Goal: Task Accomplishment & Management: Manage account settings

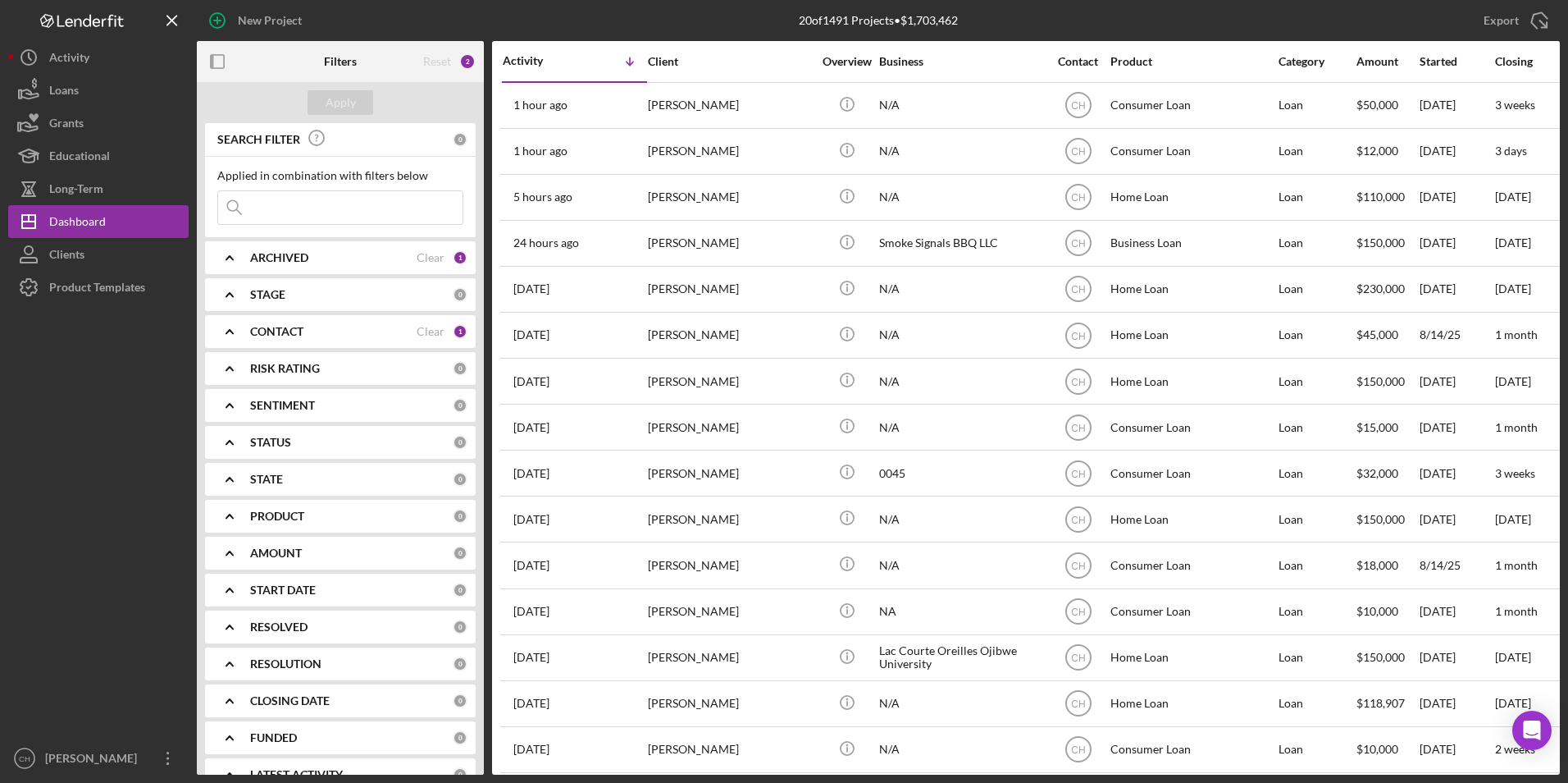
scroll to position [0, 7]
click at [281, 259] on b "ARCHIVED" at bounding box center [279, 257] width 59 height 13
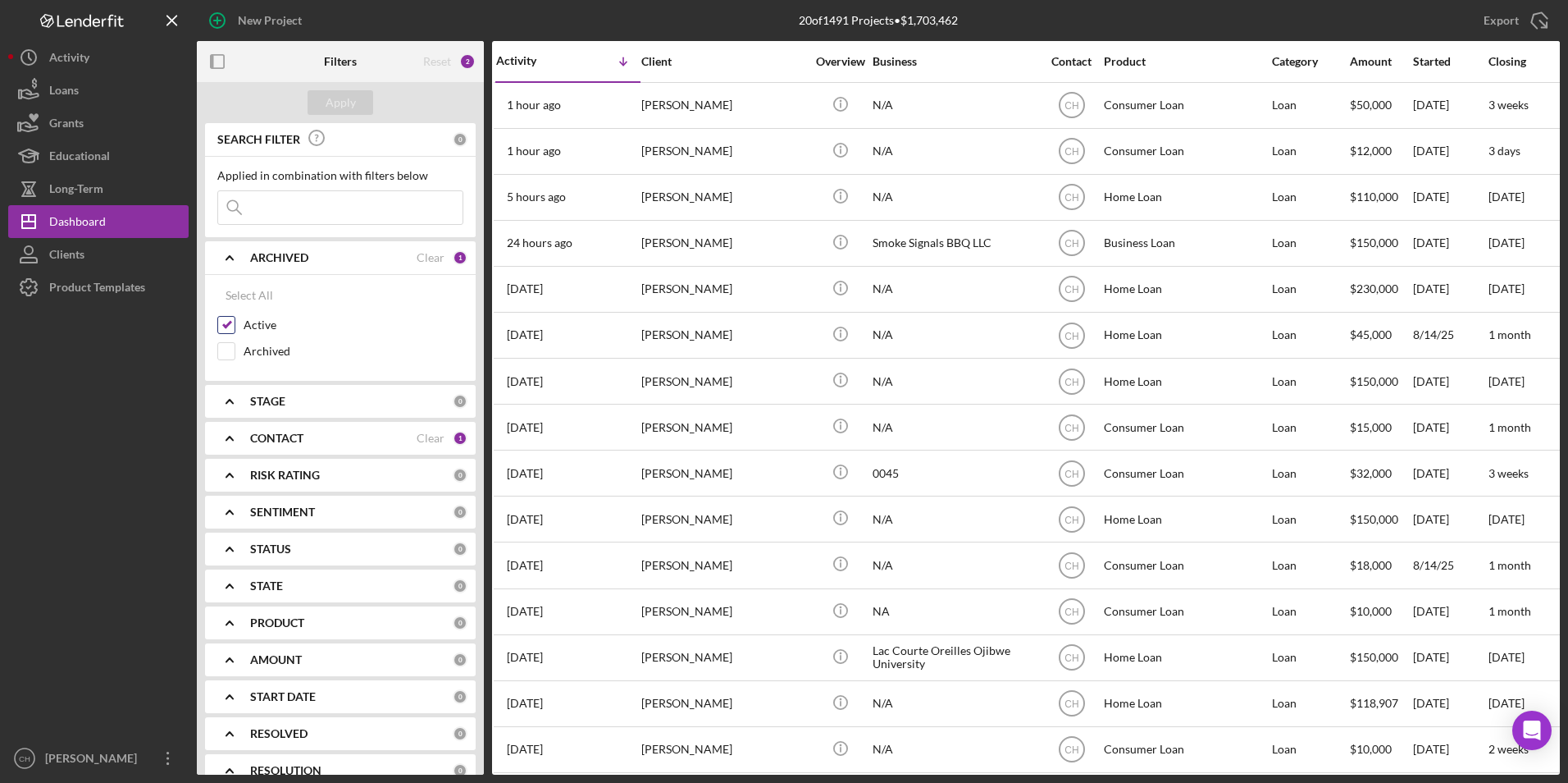
click at [227, 323] on input "Active" at bounding box center [226, 325] width 17 height 17
checkbox input "false"
click at [223, 343] on input "Archived" at bounding box center [226, 351] width 17 height 17
checkbox input "true"
click at [341, 105] on div "Apply" at bounding box center [340, 102] width 31 height 24
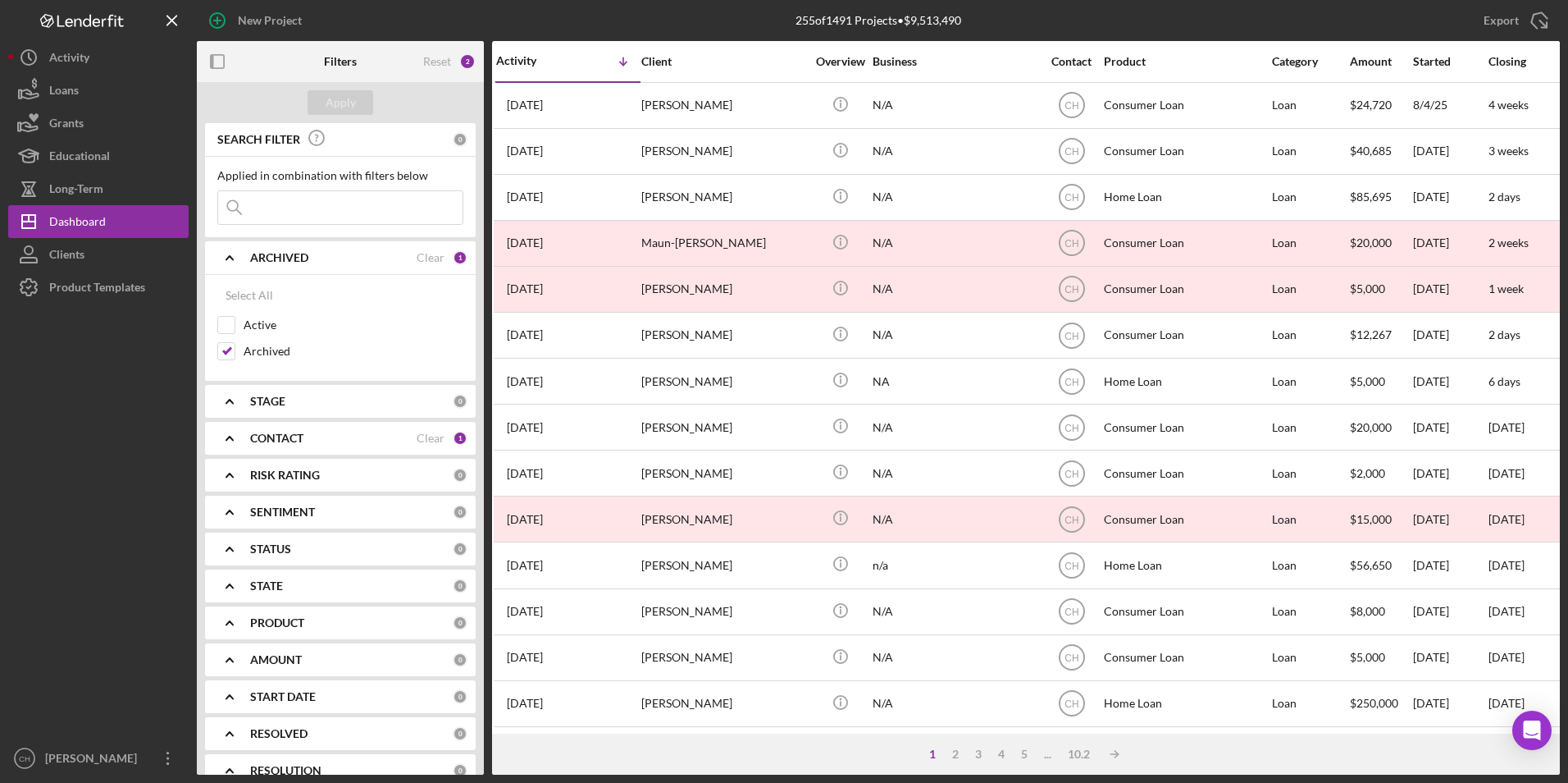
click at [299, 200] on input at bounding box center [339, 208] width 244 height 33
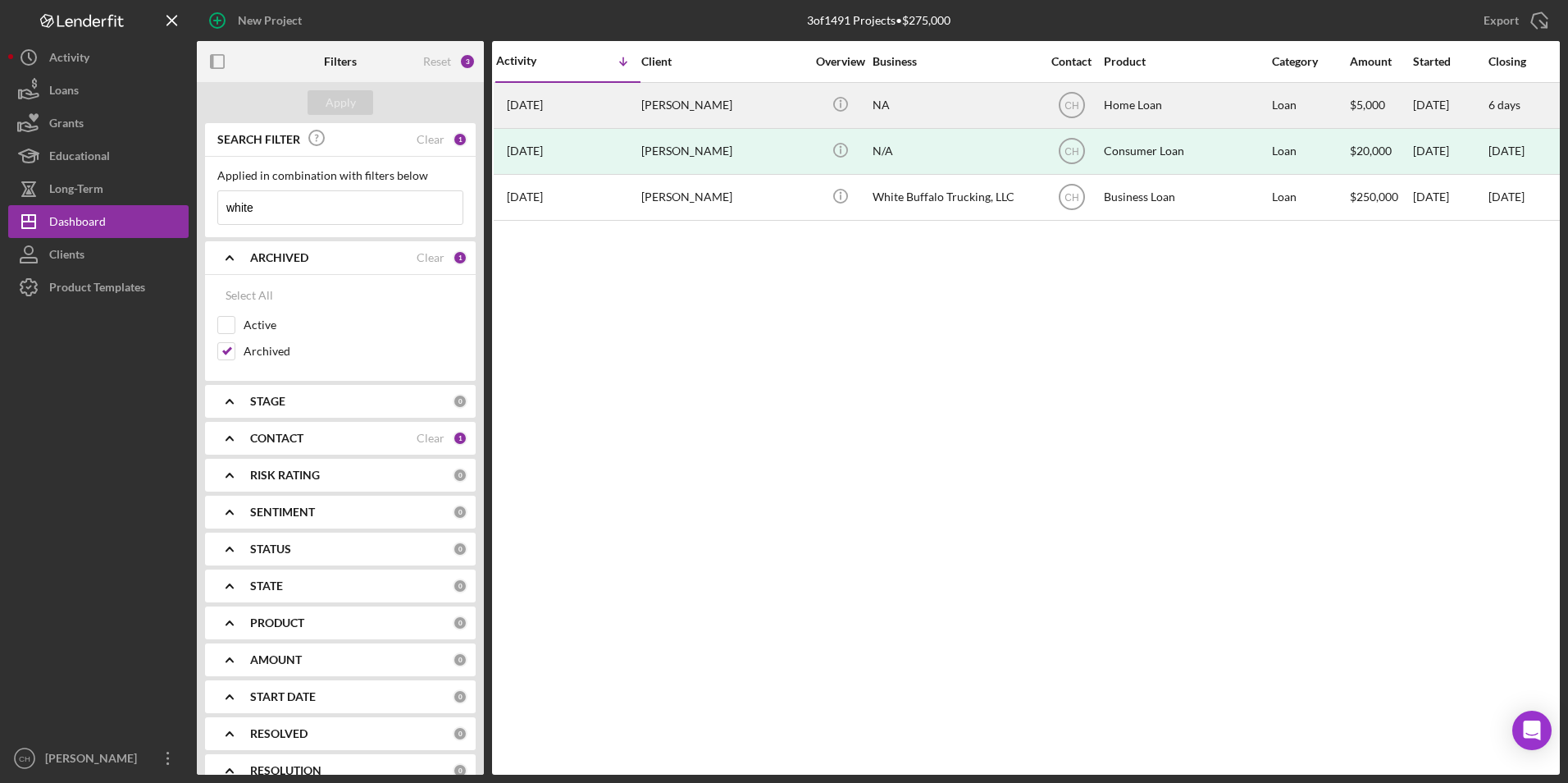
type input "white"
click at [652, 101] on div "[PERSON_NAME]" at bounding box center [723, 106] width 164 height 44
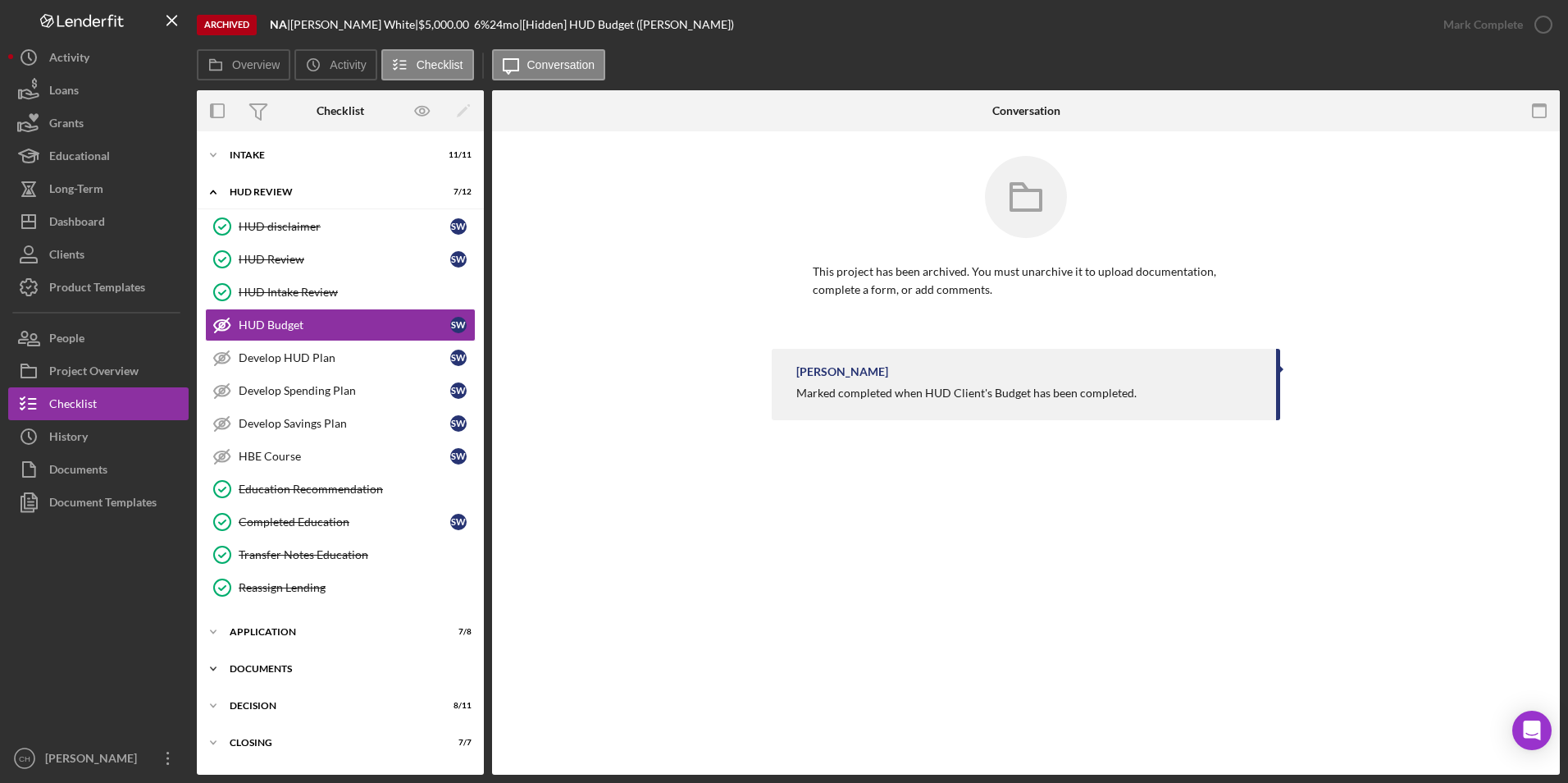
click at [268, 665] on div "Documents" at bounding box center [346, 668] width 233 height 10
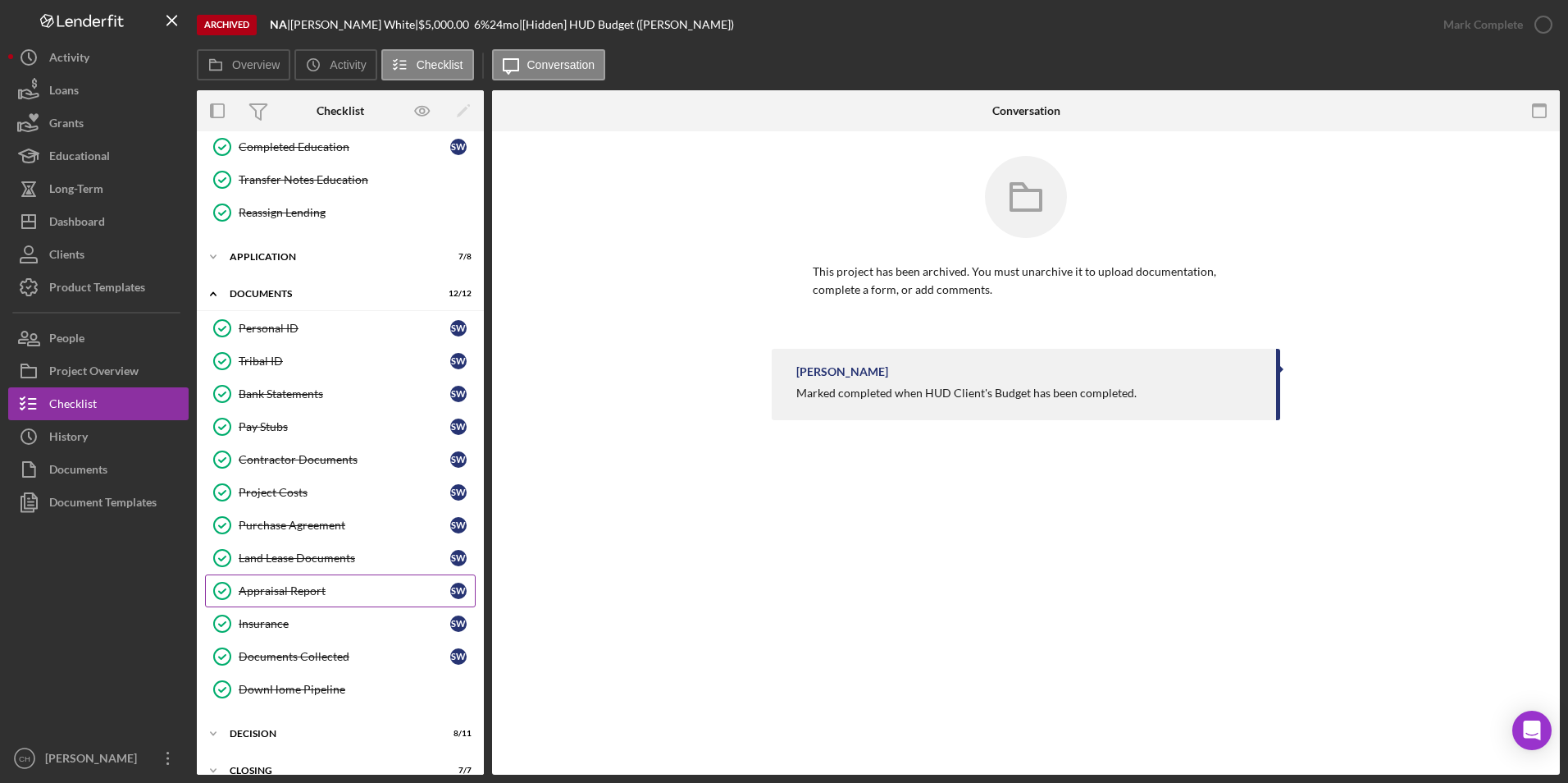
scroll to position [396, 0]
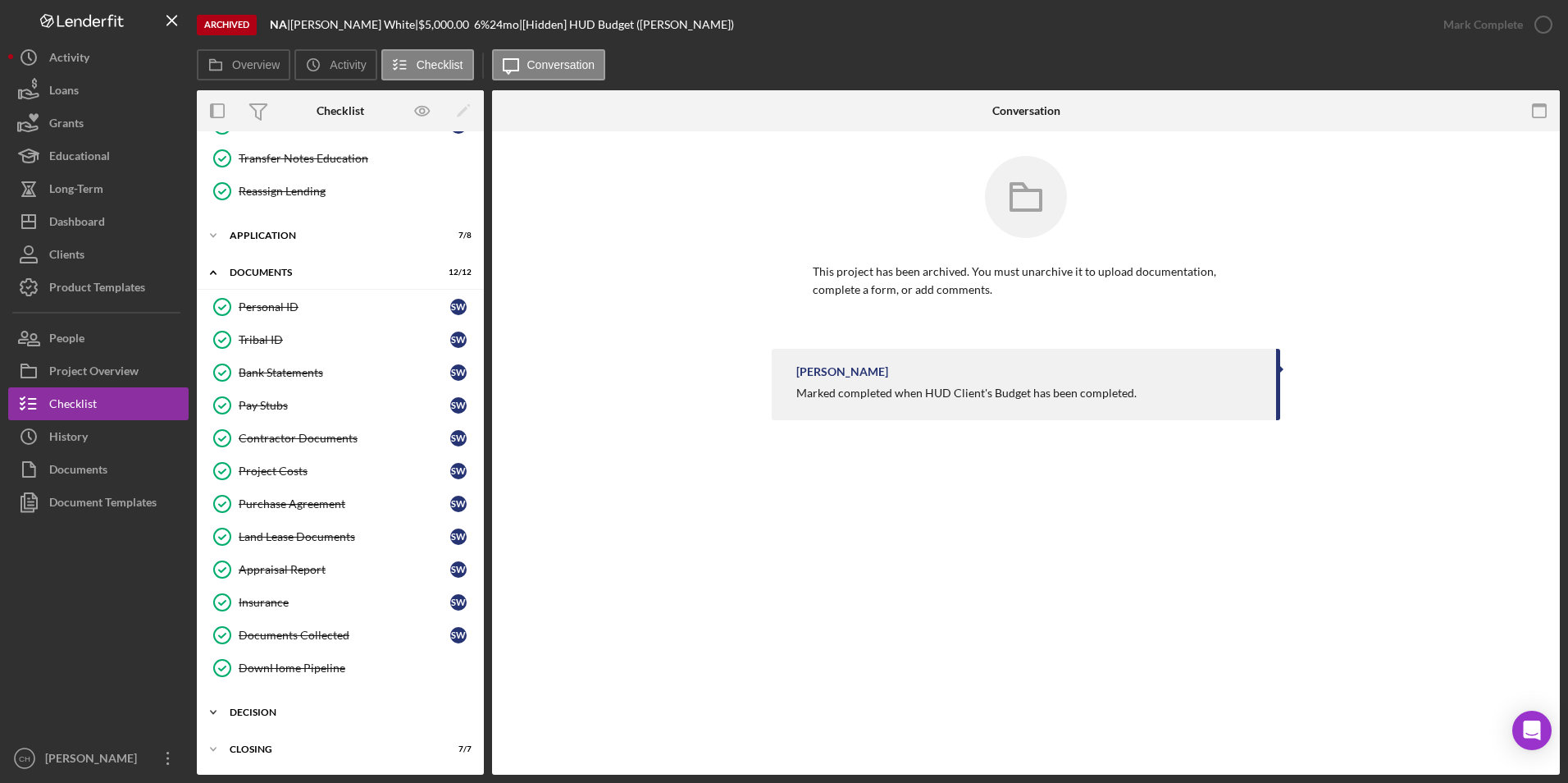
click at [265, 711] on div "Decision" at bounding box center [346, 711] width 233 height 10
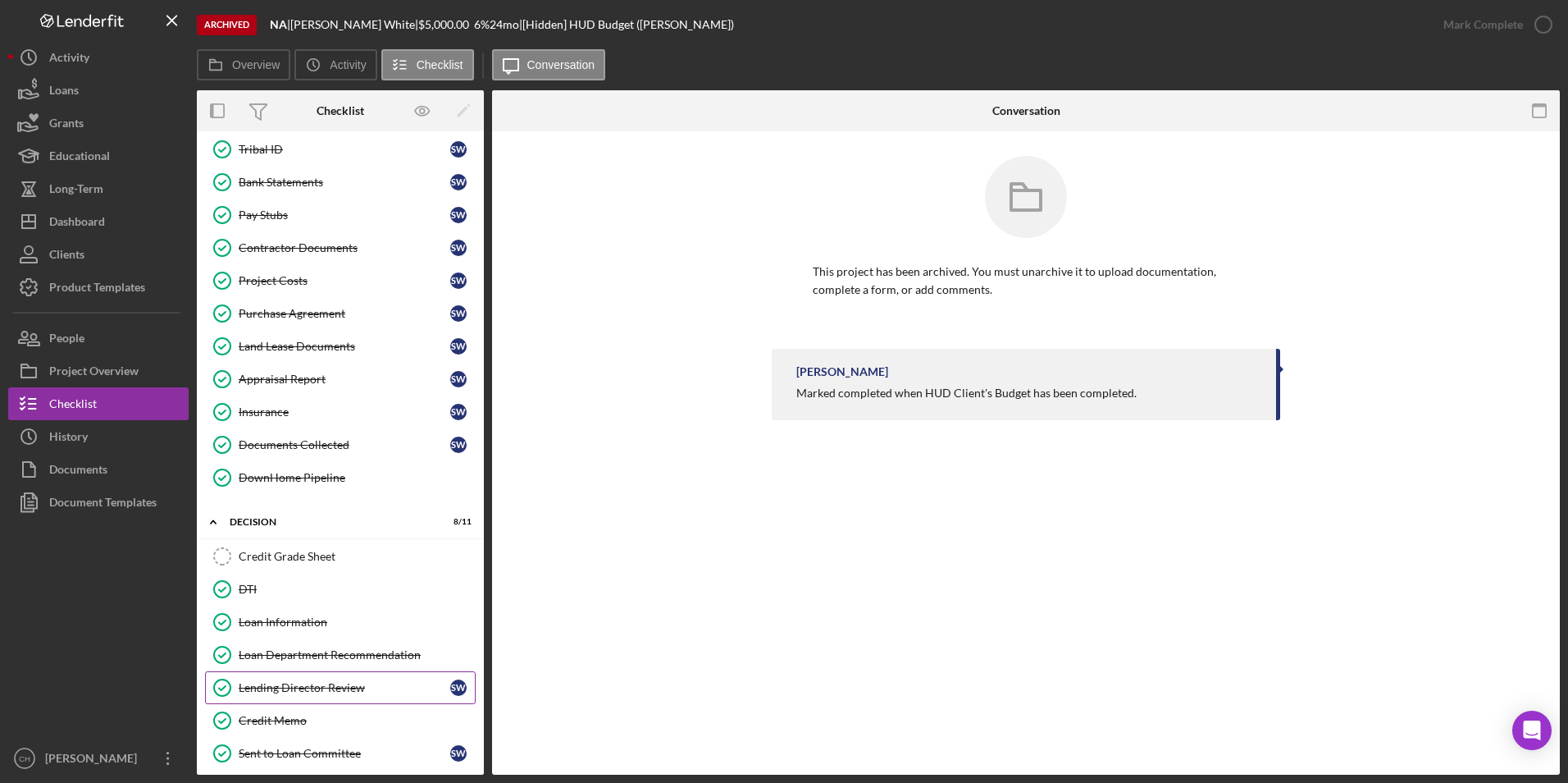
scroll to position [642, 0]
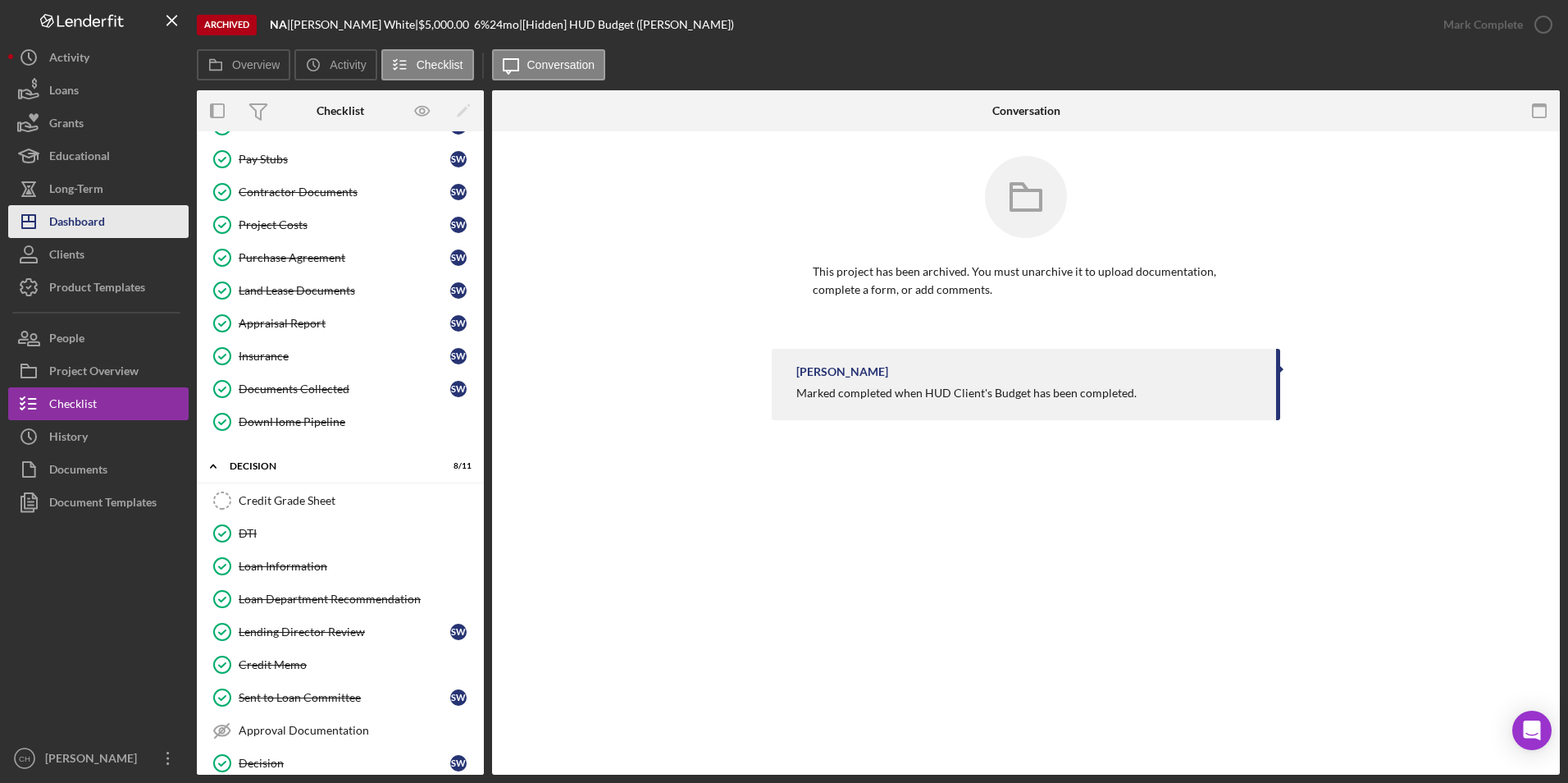
click at [93, 234] on div "Dashboard" at bounding box center [77, 223] width 56 height 37
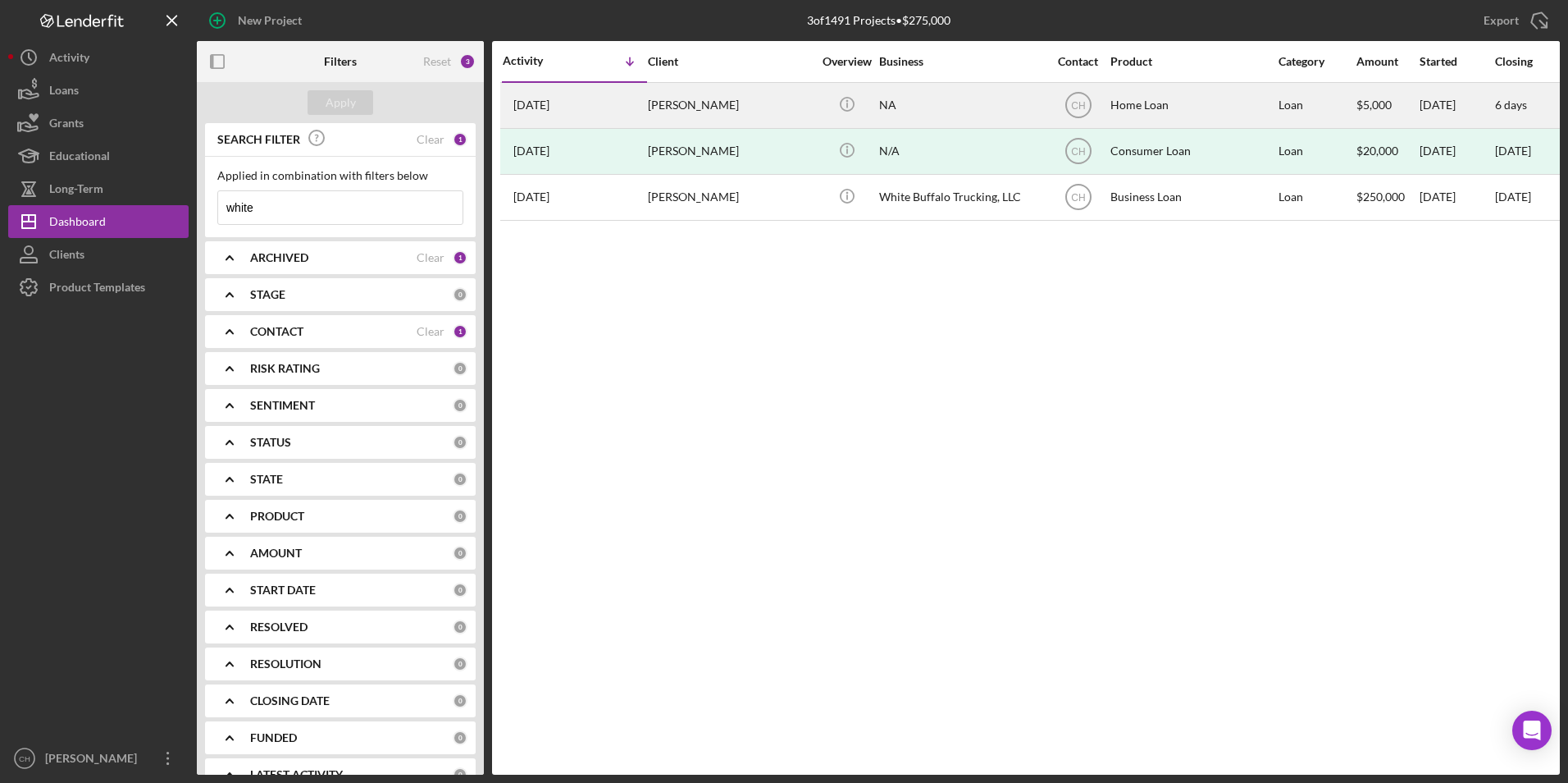
click at [700, 100] on div "[PERSON_NAME]" at bounding box center [730, 106] width 164 height 44
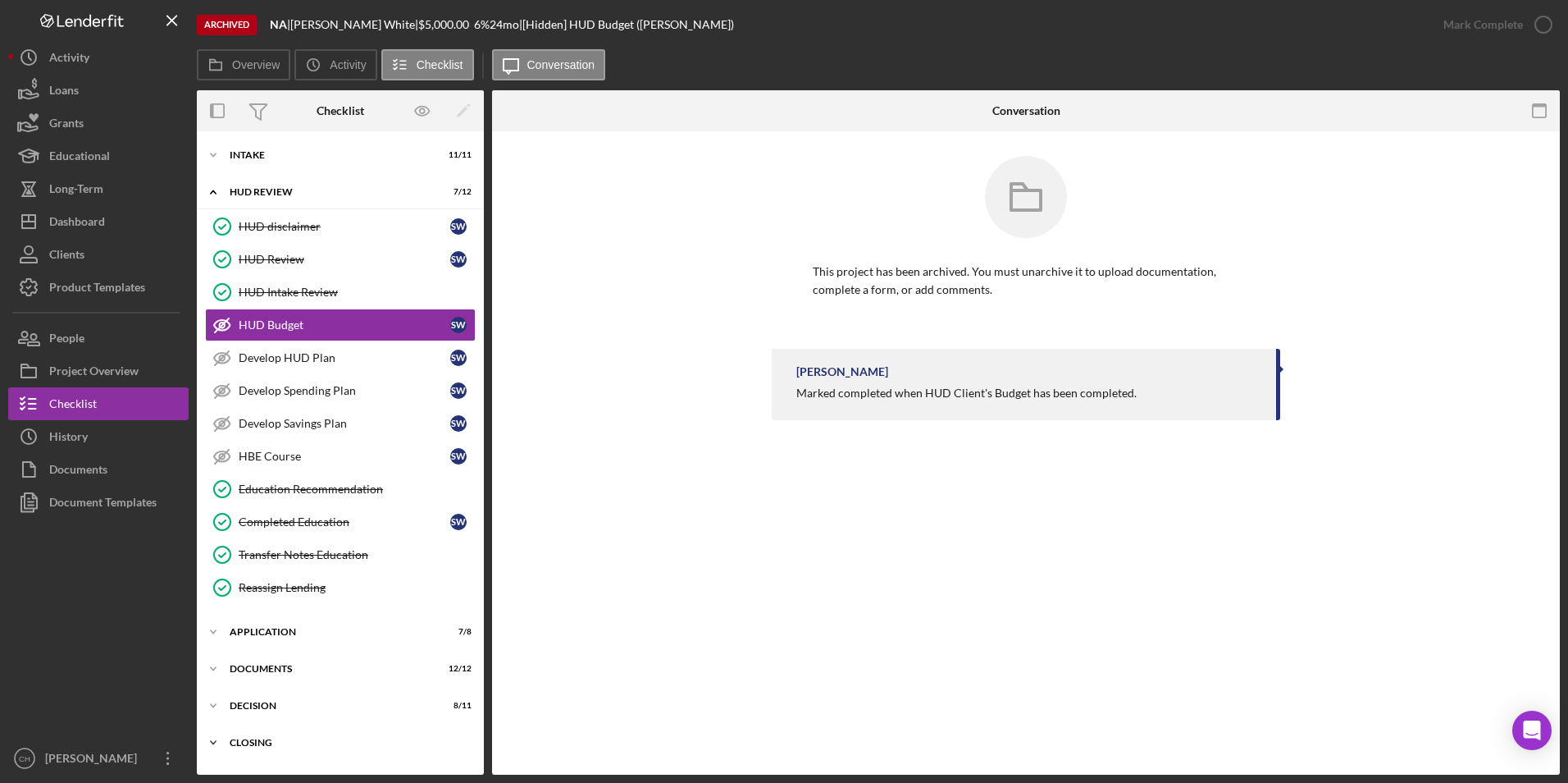
click at [264, 743] on div "Closing" at bounding box center [346, 742] width 233 height 10
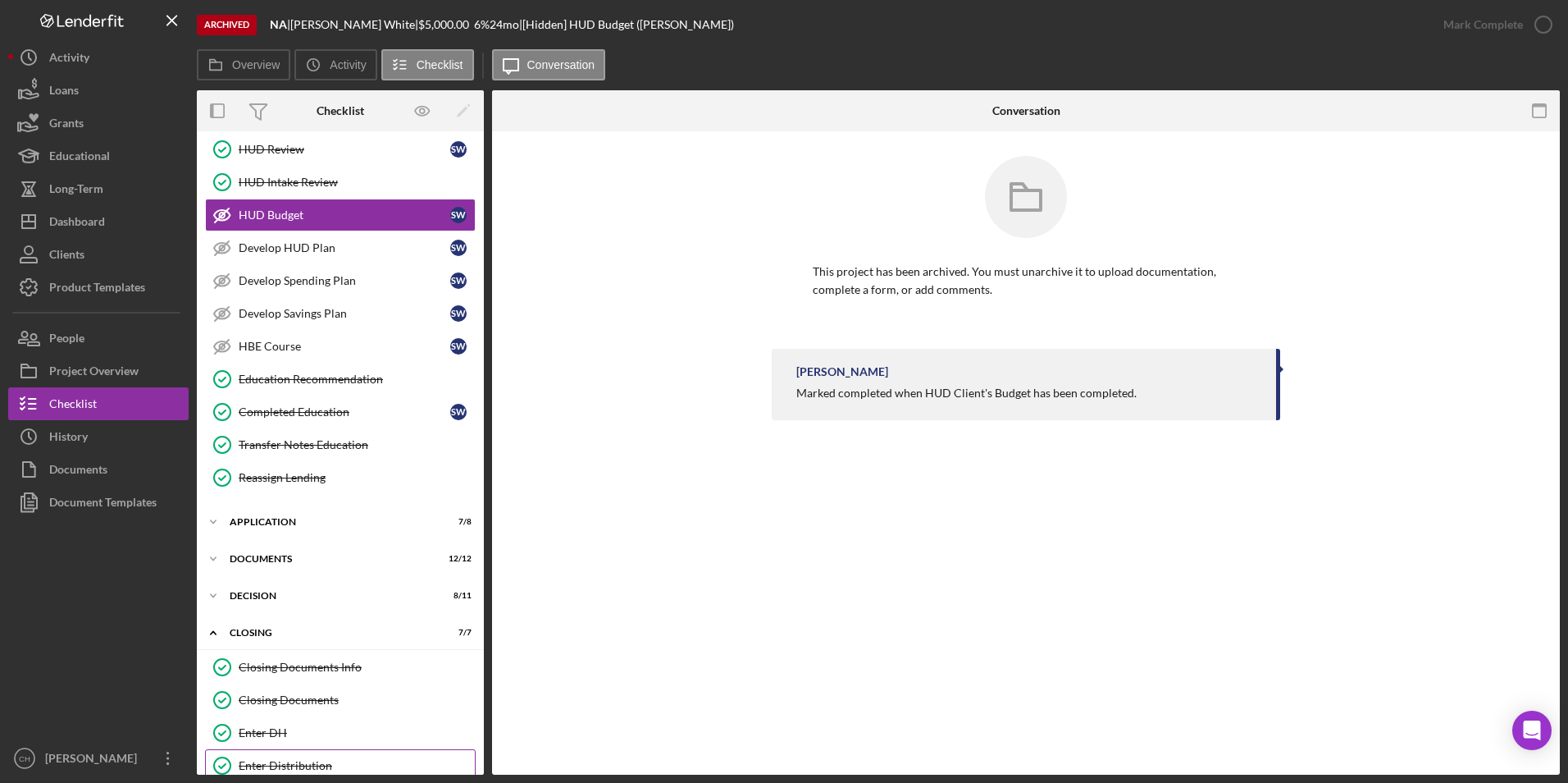
scroll to position [232, 0]
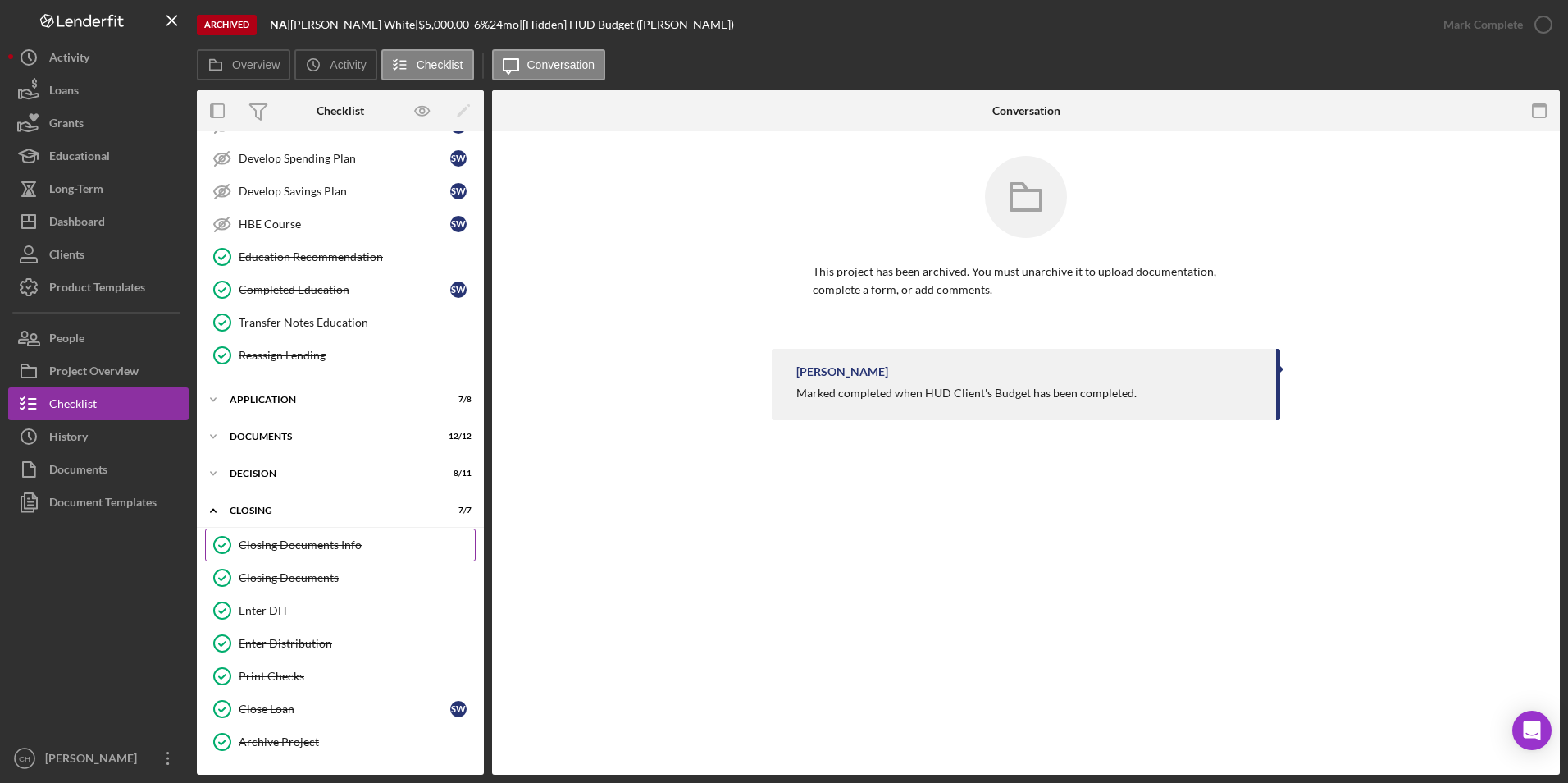
click at [296, 541] on div "Closing Documents Info" at bounding box center [357, 544] width 236 height 13
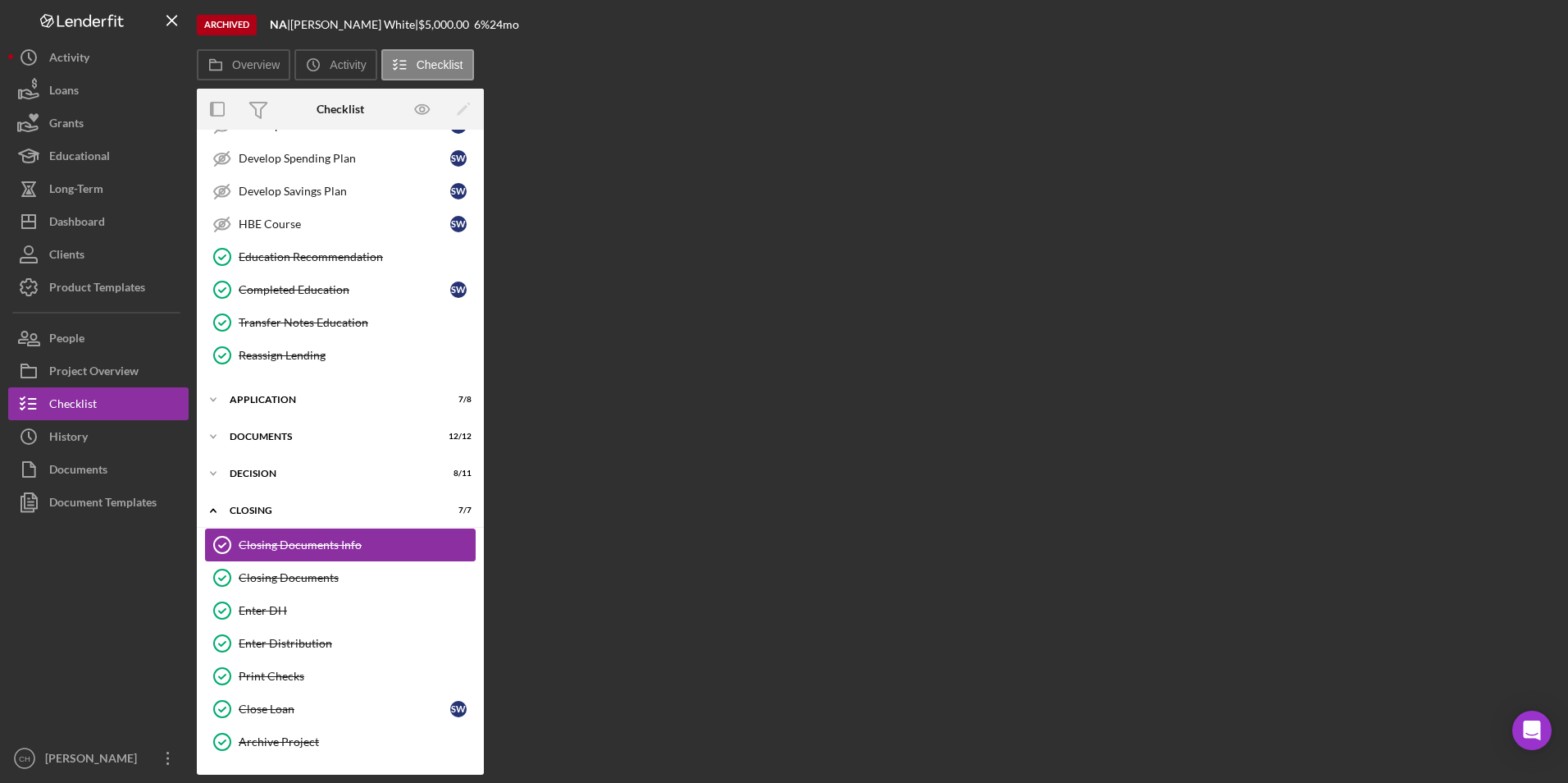
scroll to position [232, 0]
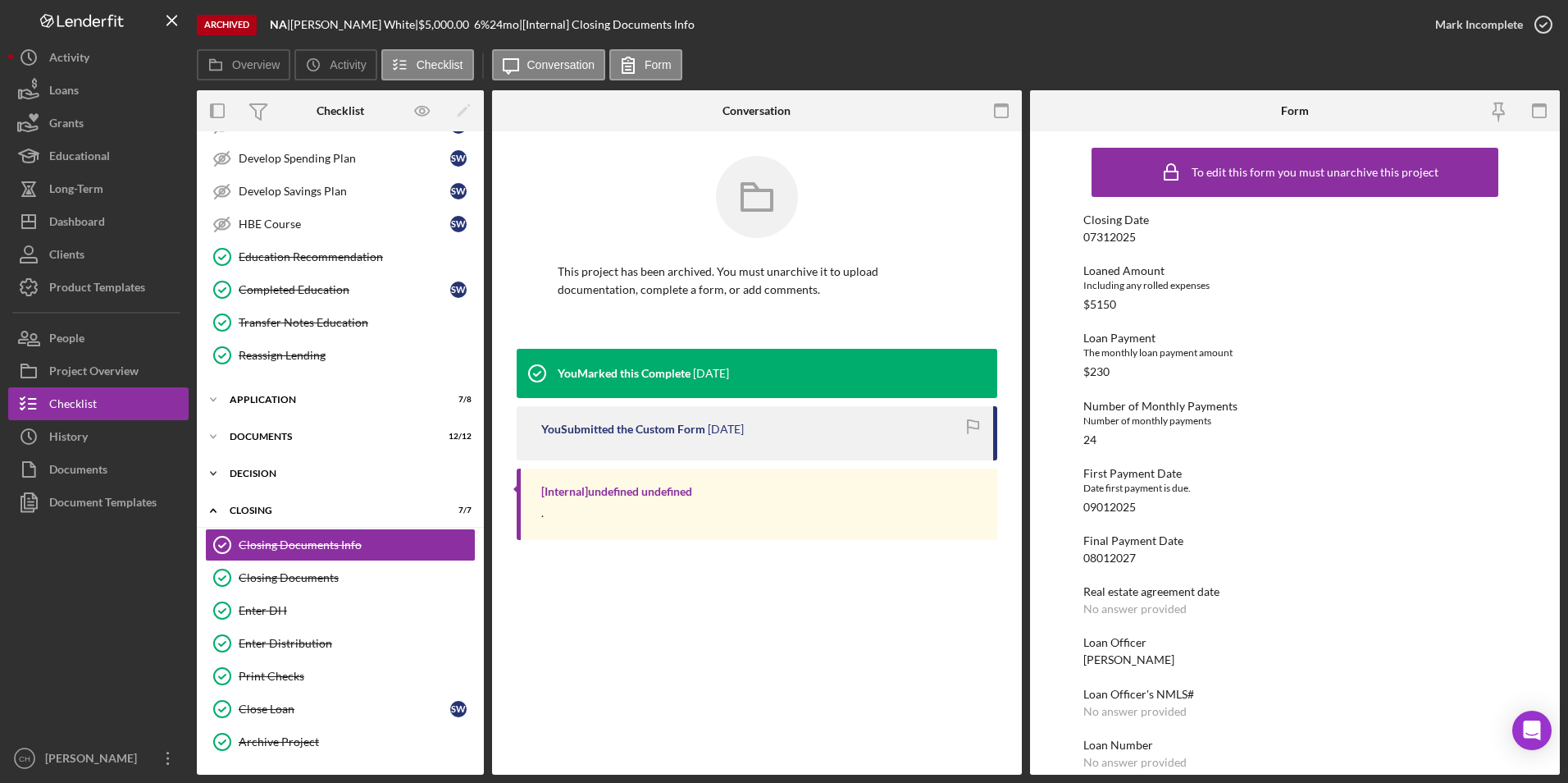
click at [268, 472] on div "Decision" at bounding box center [346, 473] width 233 height 10
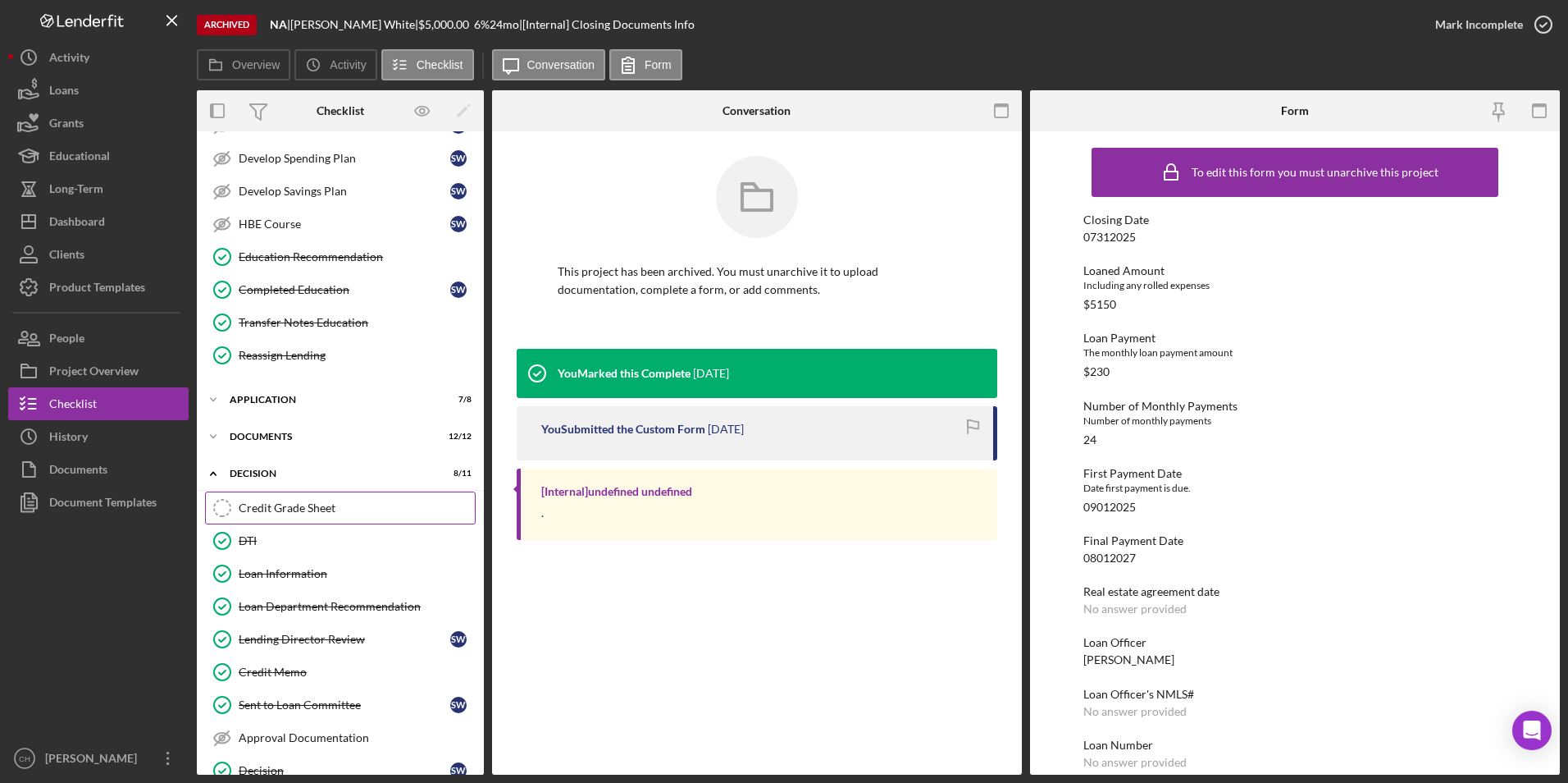
click at [275, 506] on div "Credit Grade Sheet" at bounding box center [357, 507] width 236 height 13
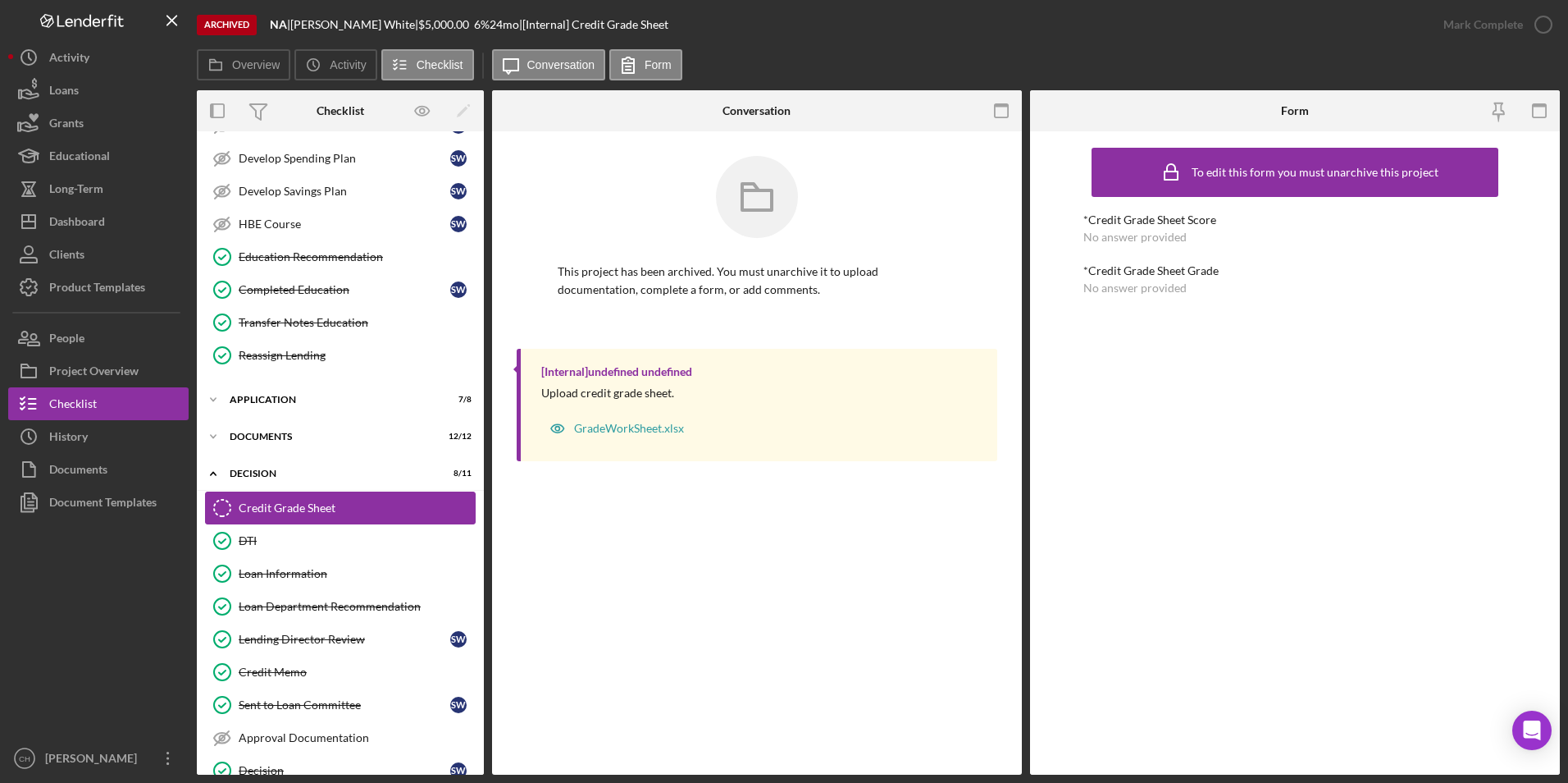
click at [326, 506] on div "Credit Grade Sheet" at bounding box center [357, 507] width 236 height 13
click at [229, 28] on div "Archived" at bounding box center [226, 24] width 59 height 20
click at [80, 371] on div "Project Overview" at bounding box center [94, 373] width 89 height 37
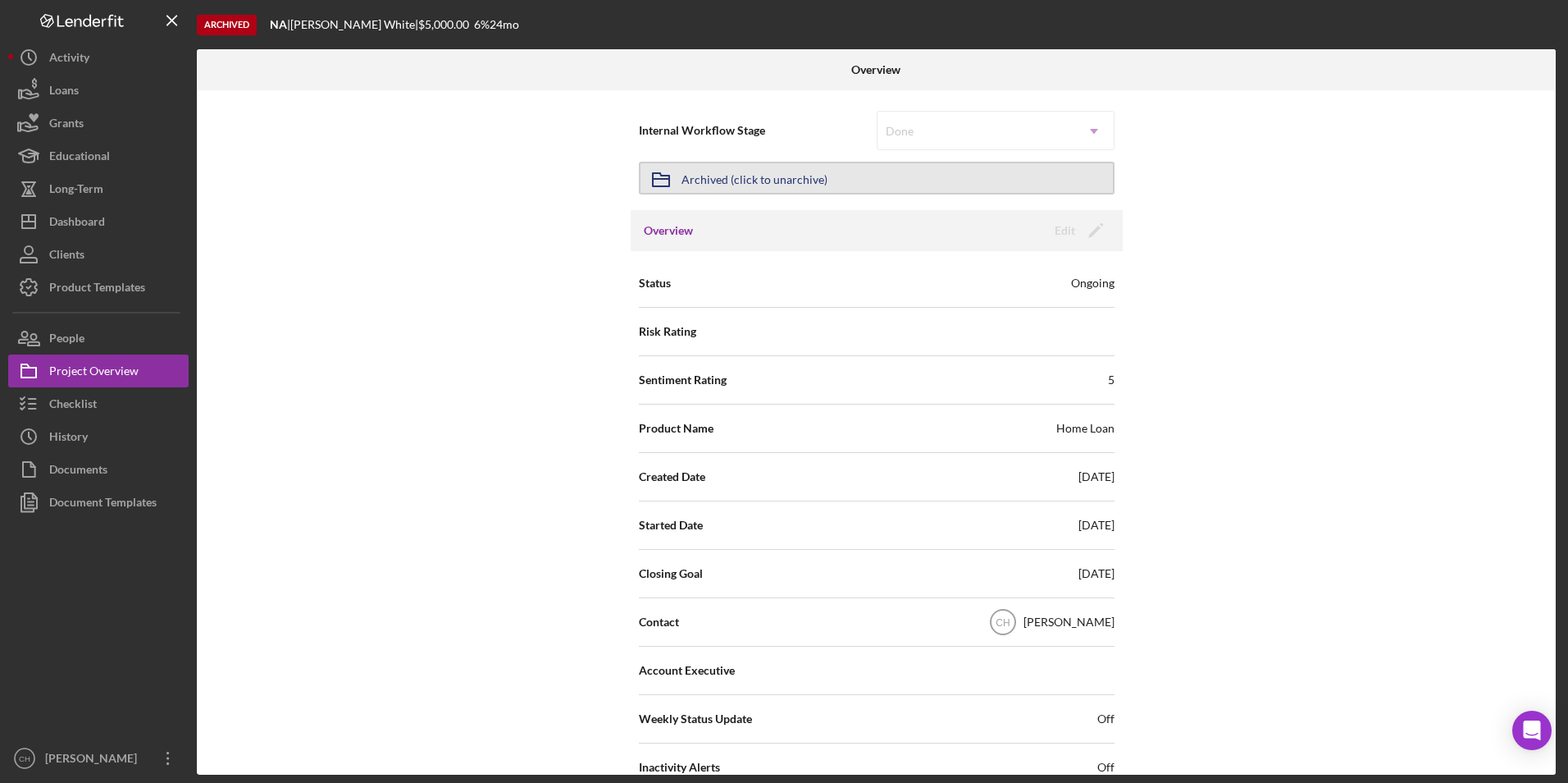
click at [852, 175] on button "Icon/Archived Archived (click to unarchive)" at bounding box center [877, 178] width 476 height 33
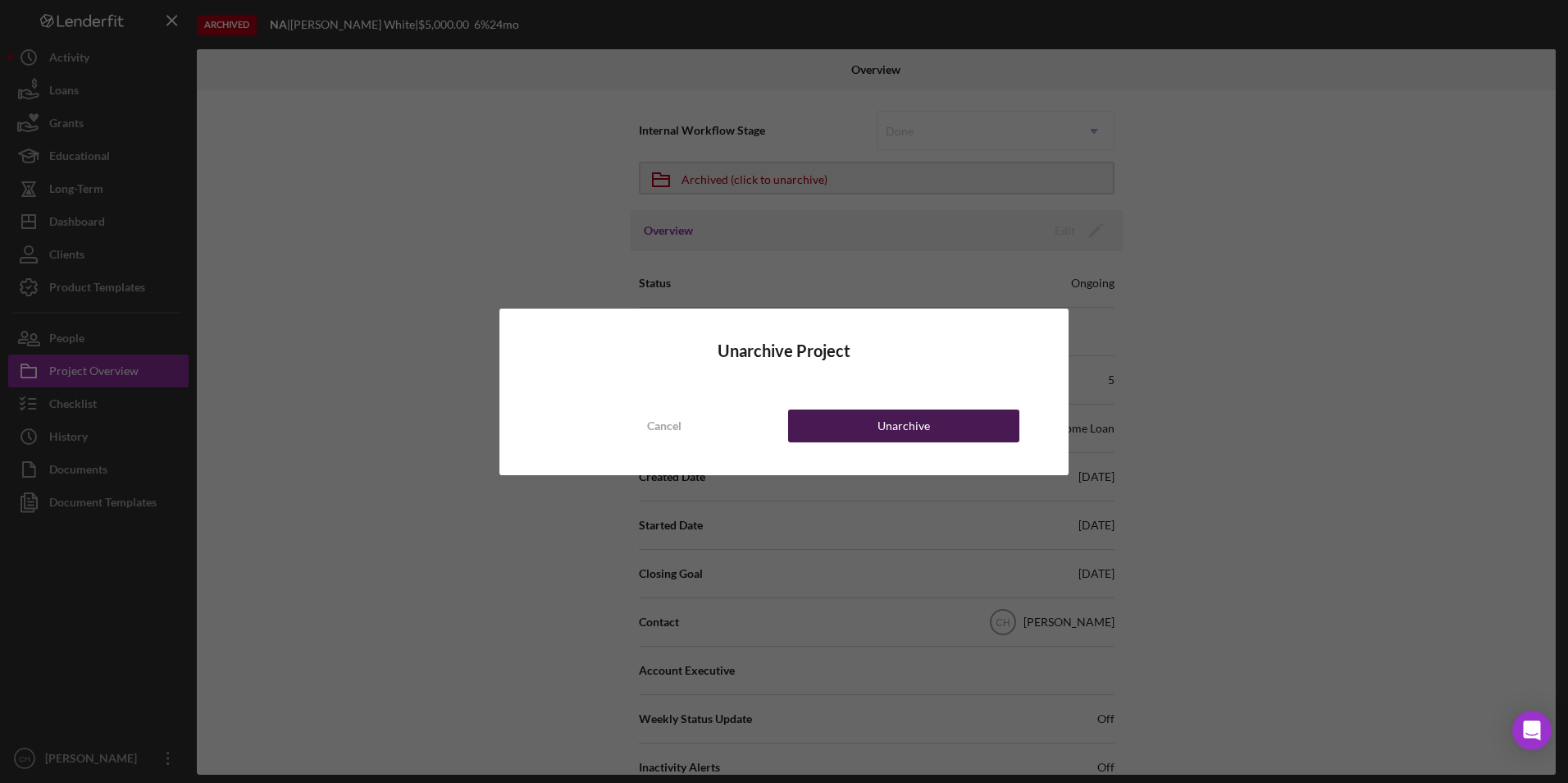
click at [814, 425] on button "Unarchive" at bounding box center [903, 426] width 231 height 33
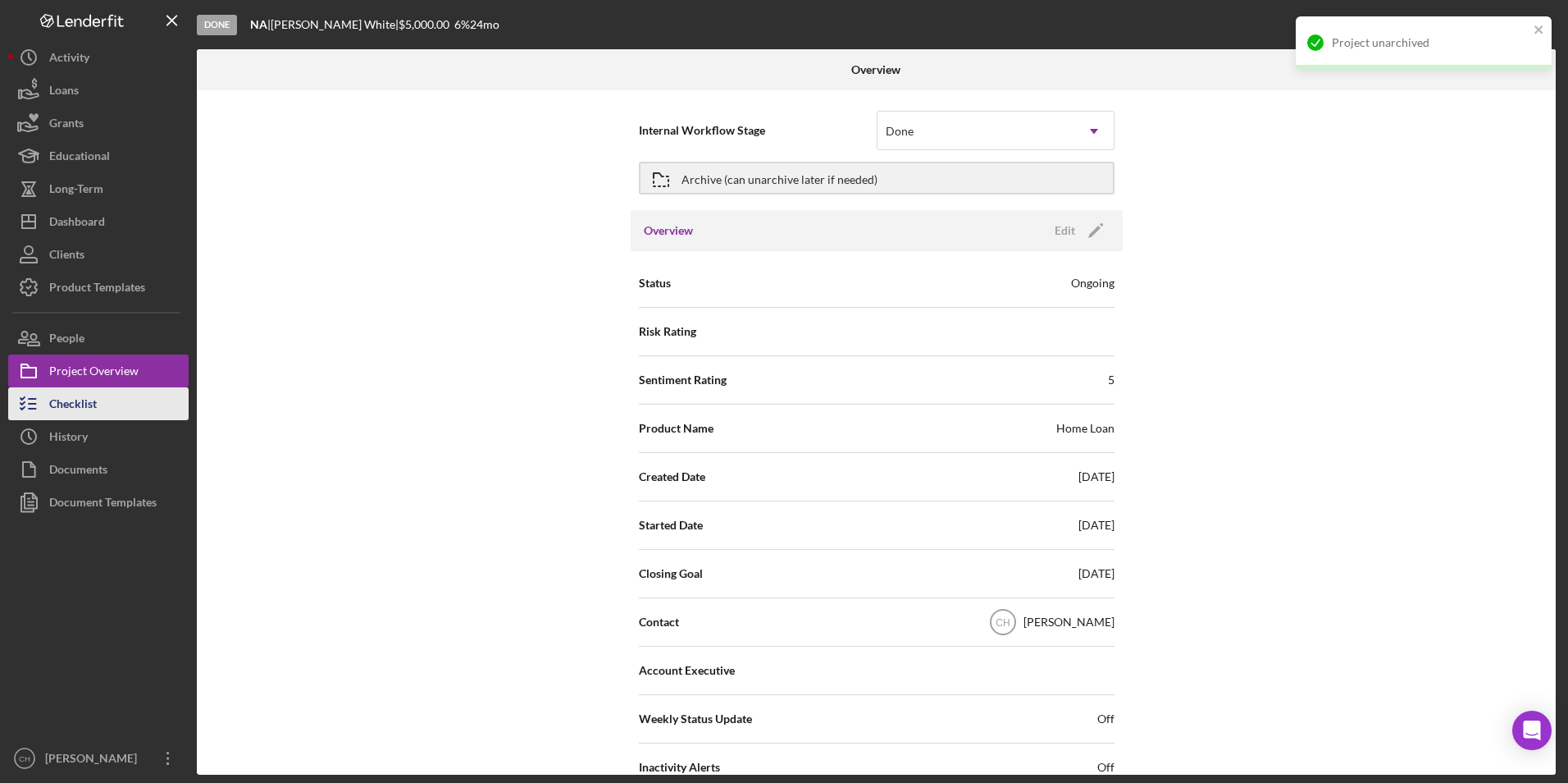
click at [94, 411] on div "Checklist" at bounding box center [73, 406] width 47 height 37
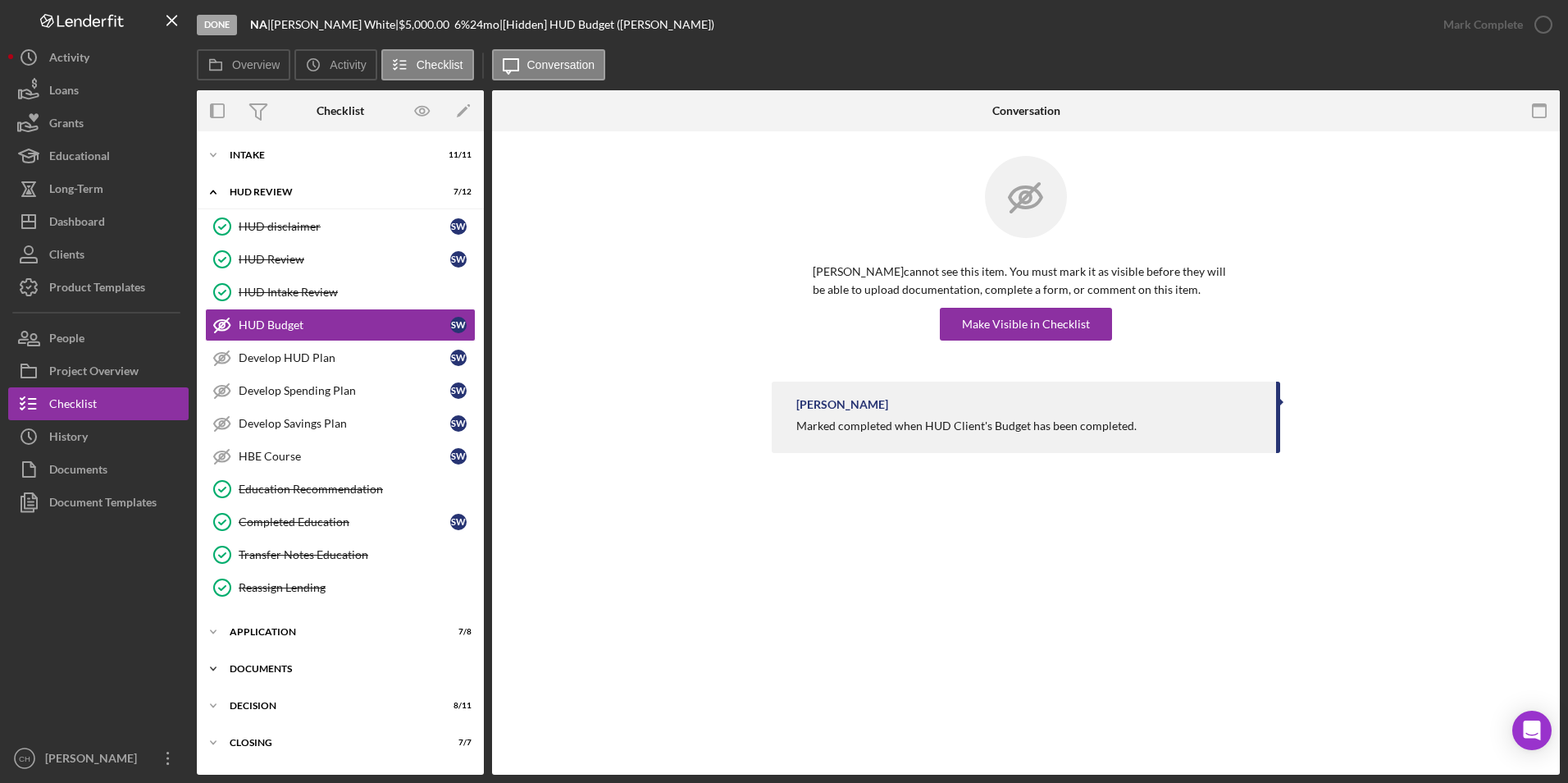
click at [279, 668] on div "Documents" at bounding box center [346, 668] width 233 height 10
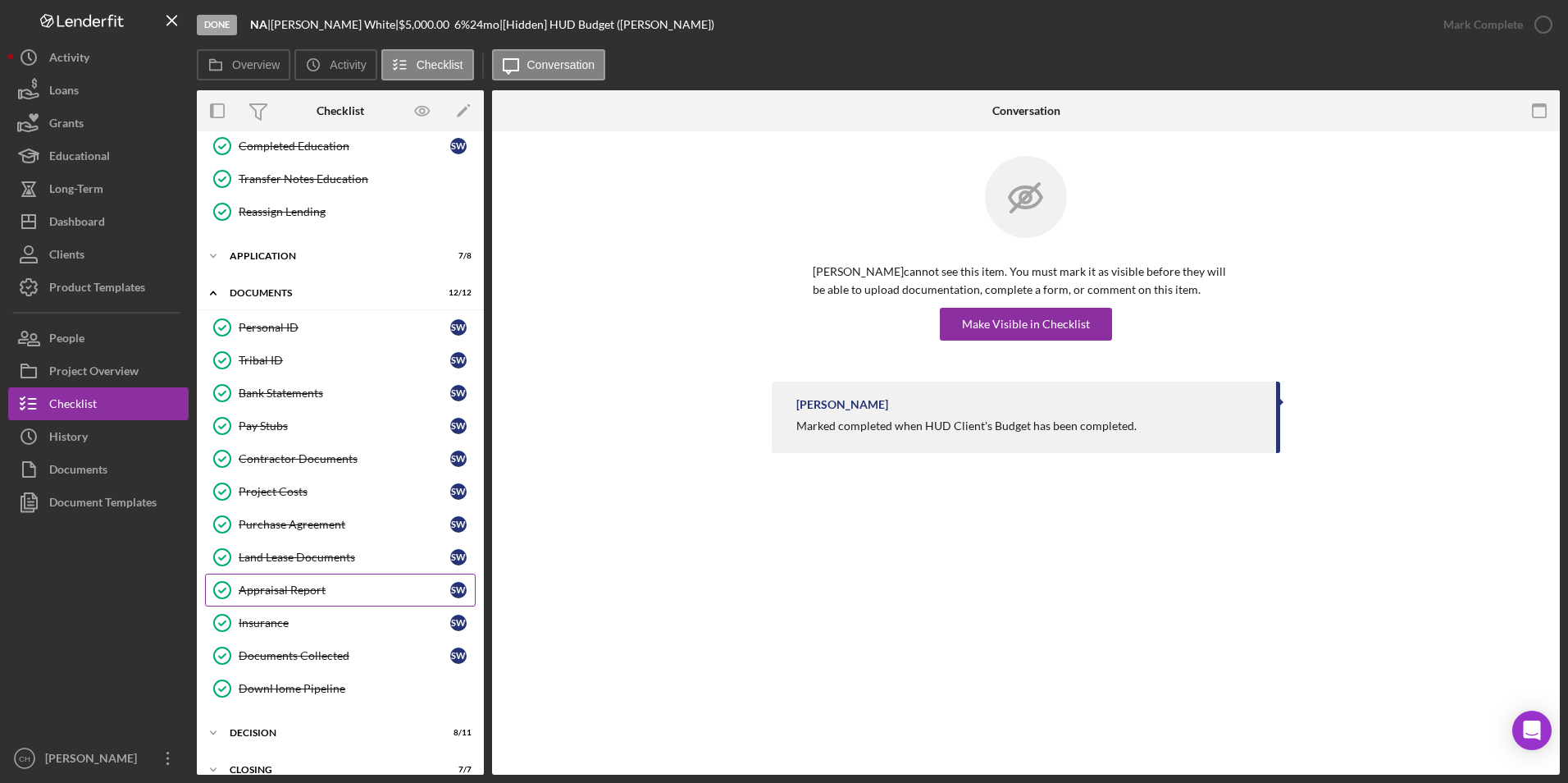
scroll to position [396, 0]
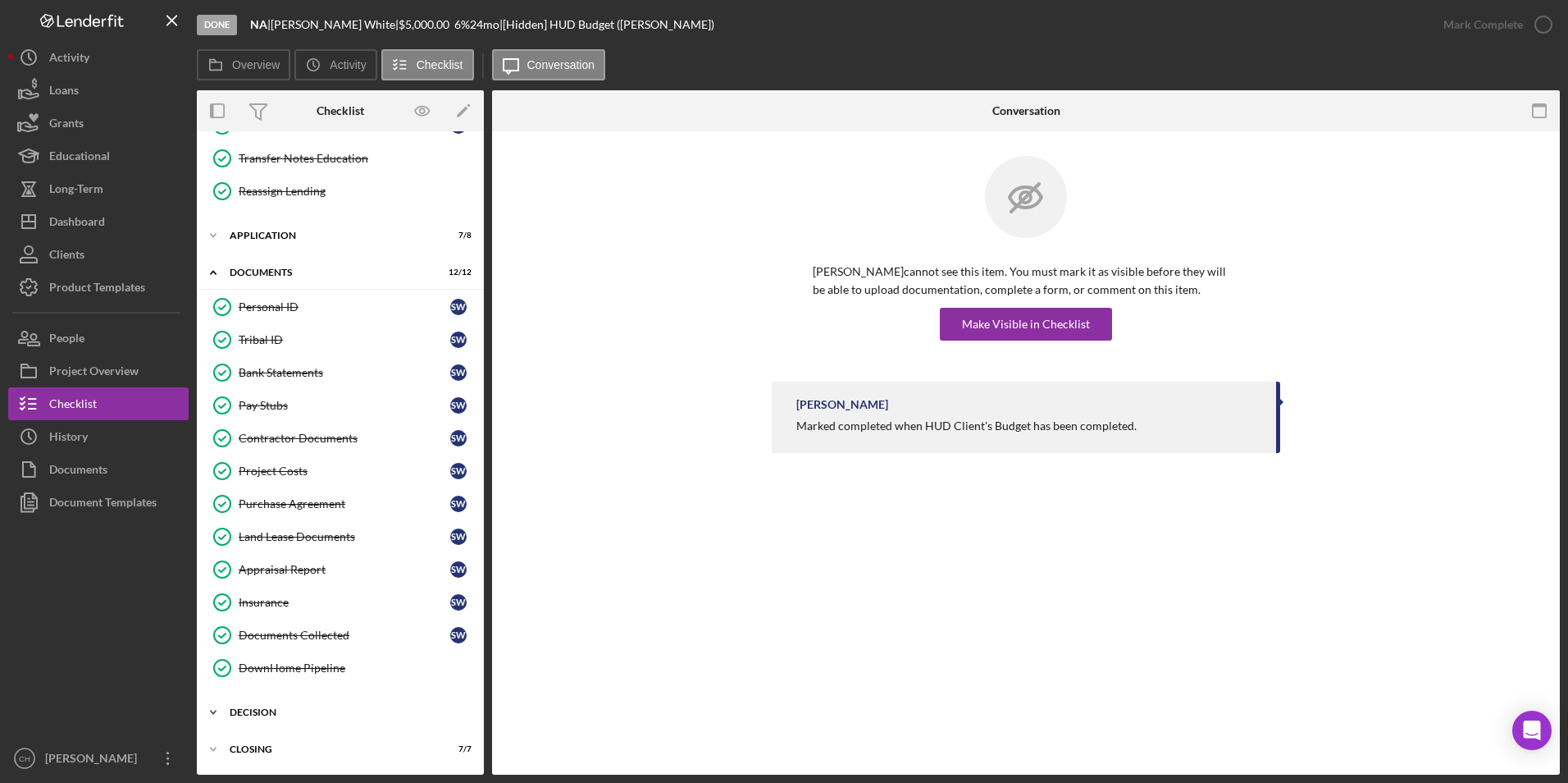
click at [258, 708] on div "Decision" at bounding box center [346, 711] width 233 height 10
click at [264, 740] on div "Credit Grade Sheet" at bounding box center [357, 746] width 236 height 13
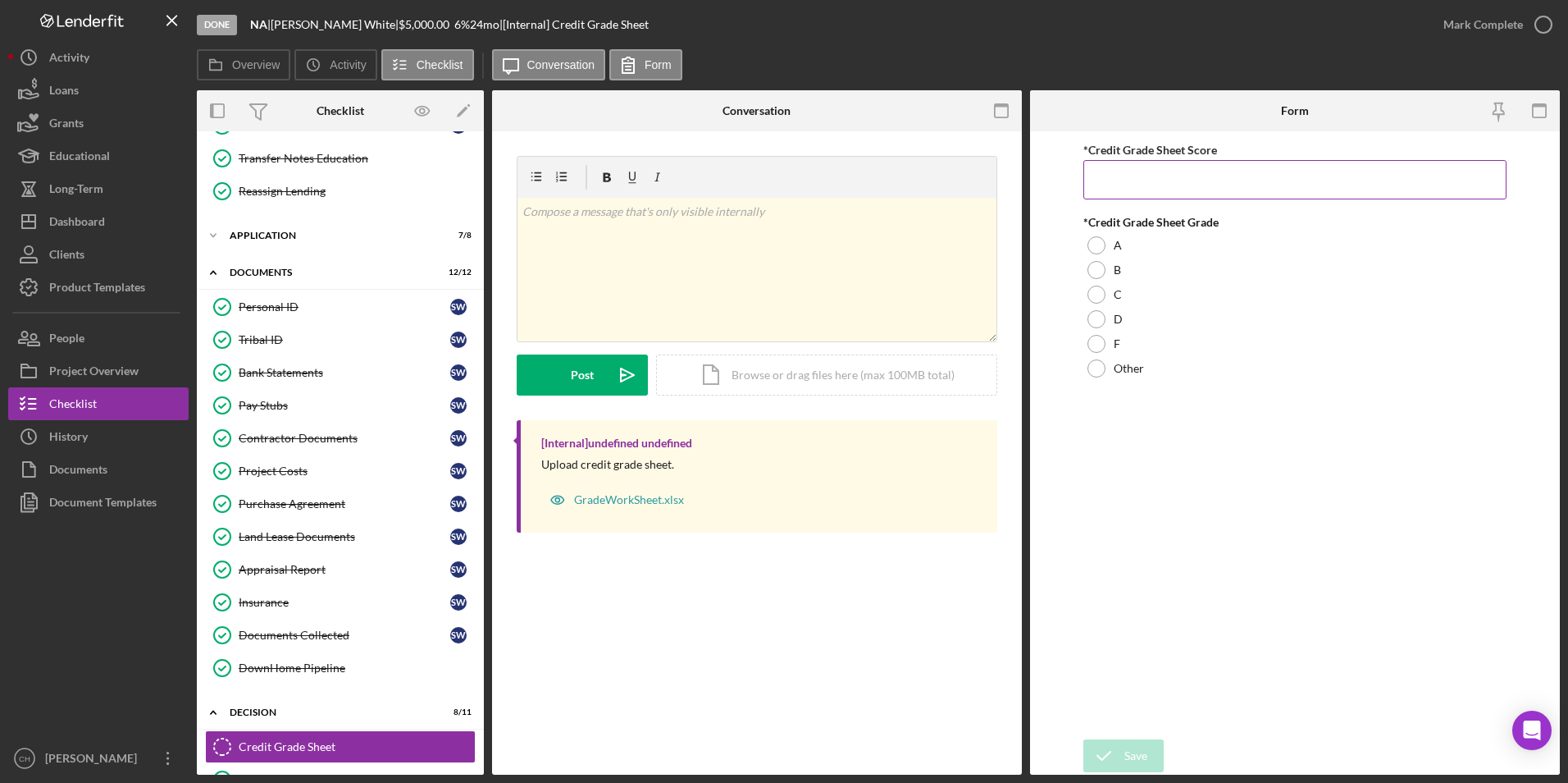
click at [1135, 178] on input "*Credit Grade Sheet Score" at bounding box center [1295, 179] width 424 height 39
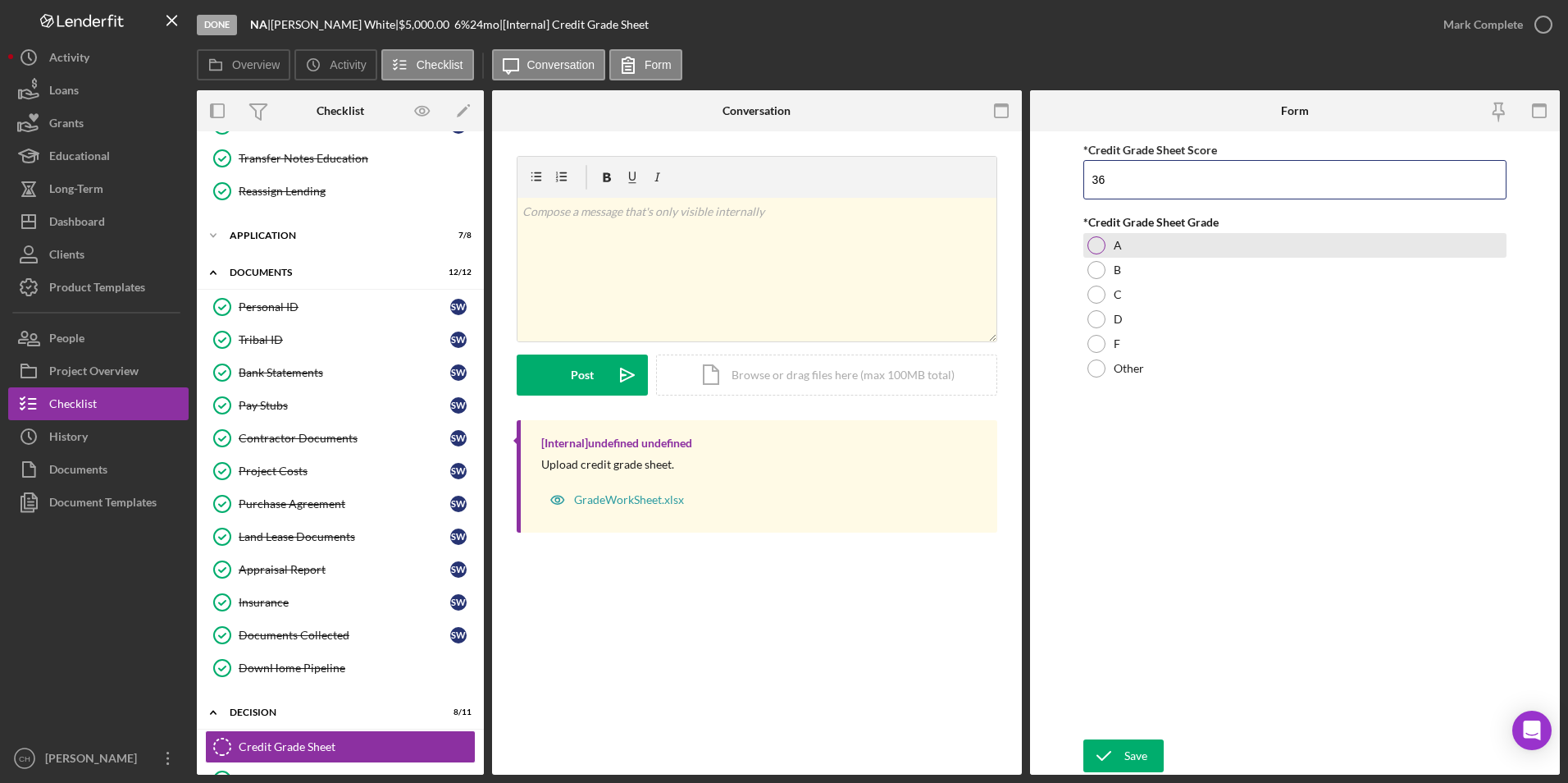
type input "36"
click at [1090, 247] on div at bounding box center [1097, 245] width 18 height 18
click at [1140, 756] on div "Save" at bounding box center [1136, 756] width 23 height 33
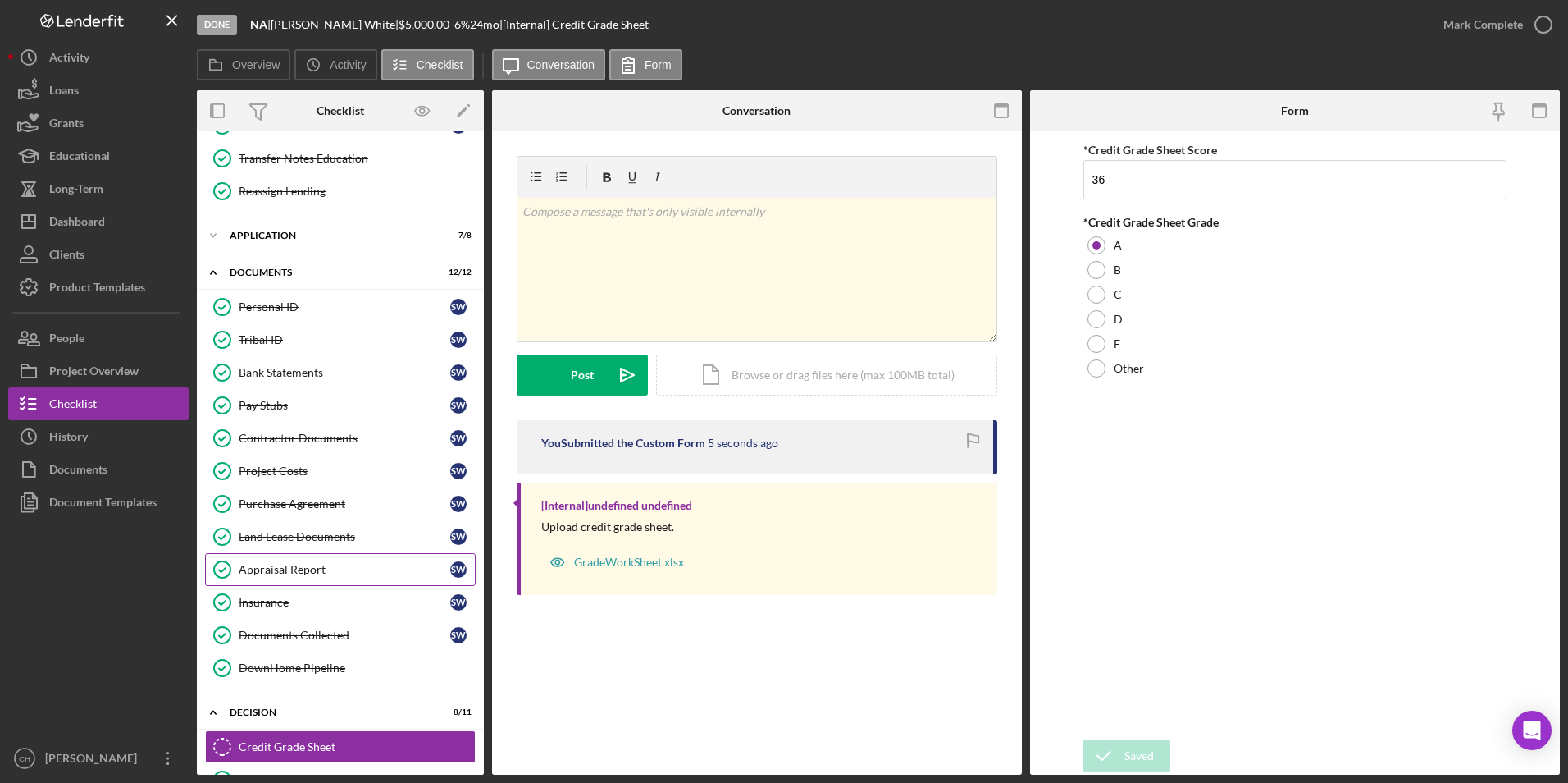
scroll to position [642, 0]
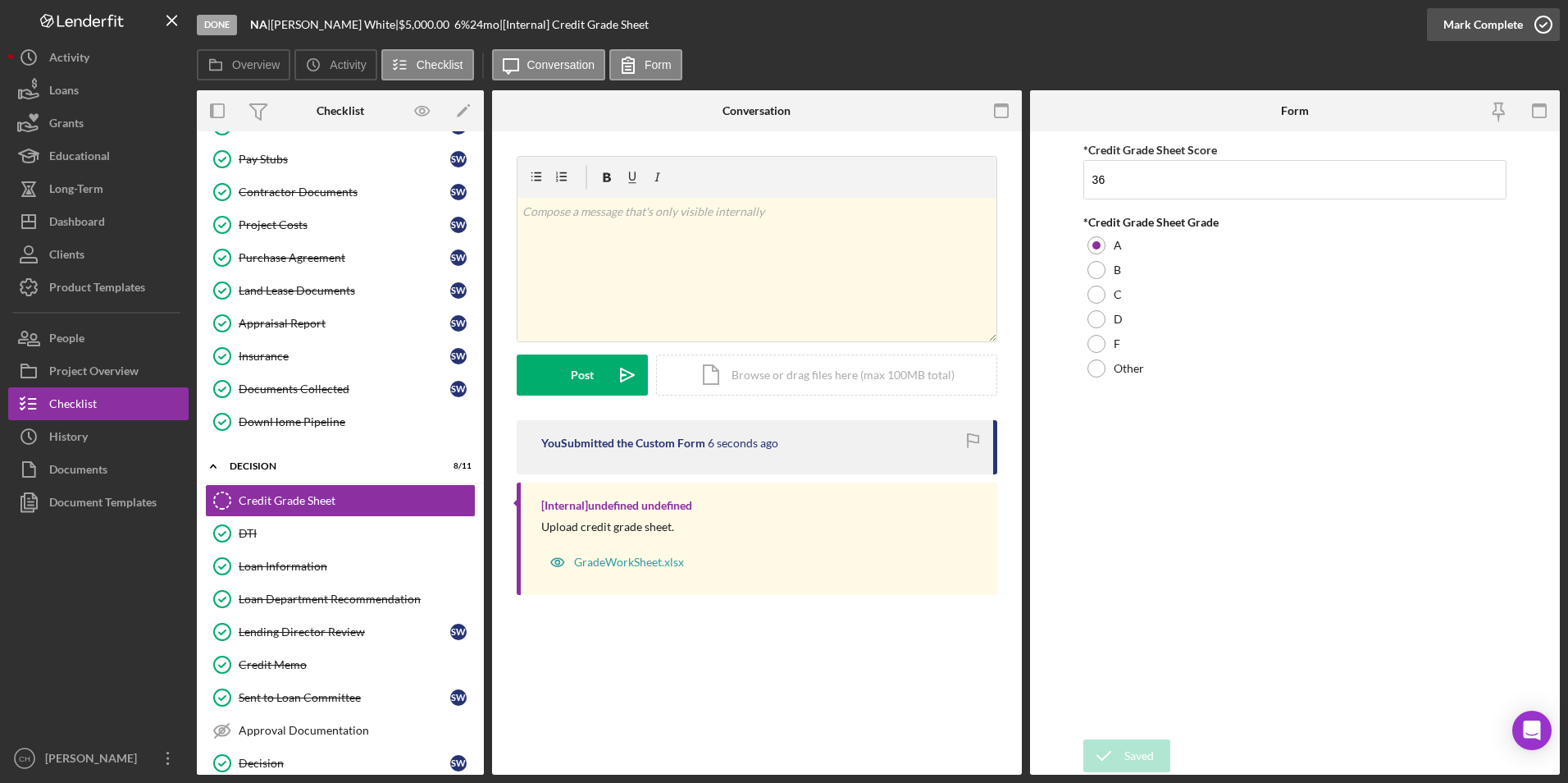
click at [1479, 24] on div "Mark Complete" at bounding box center [1483, 24] width 80 height 33
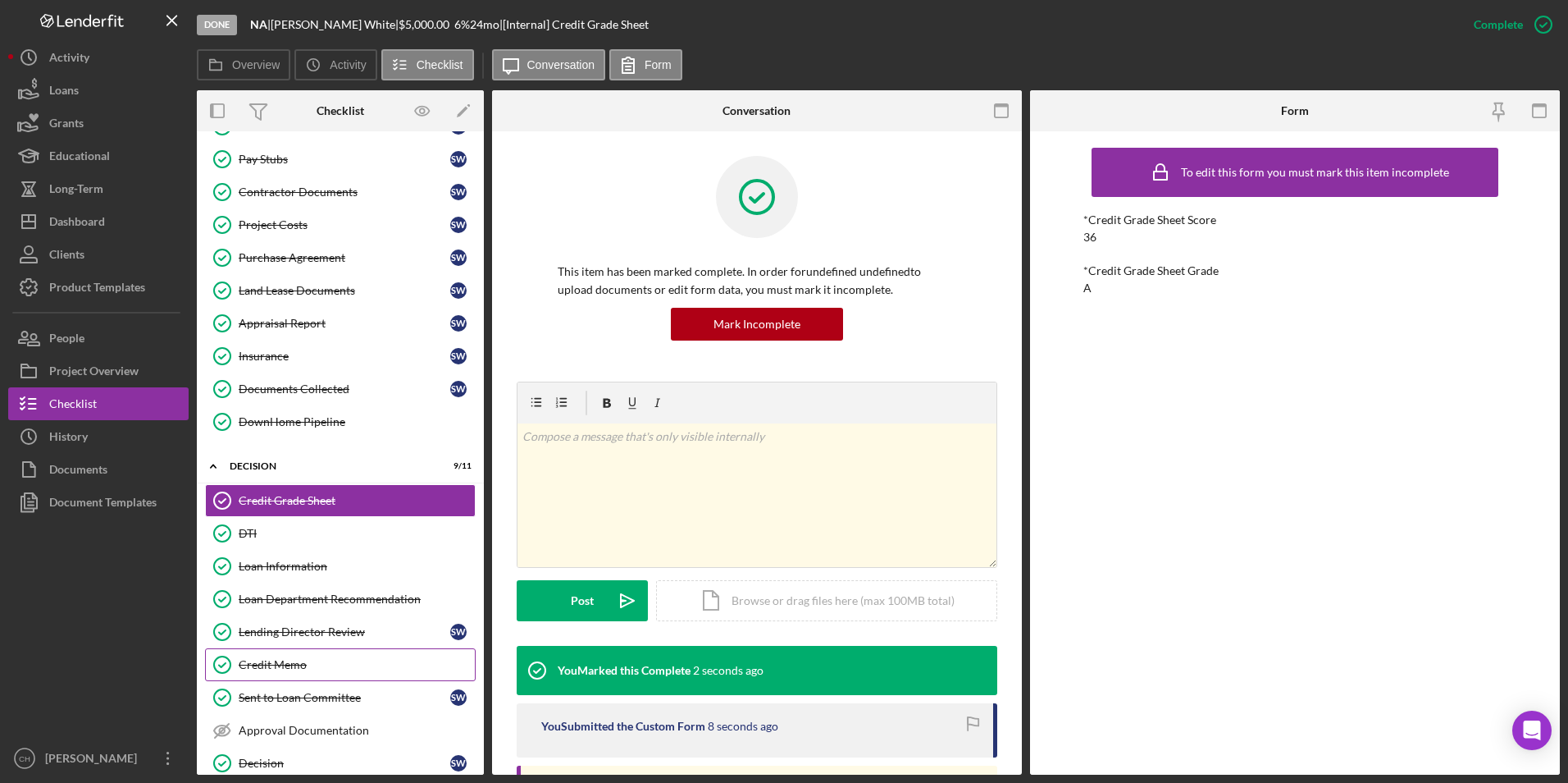
click at [303, 666] on div "Credit Memo" at bounding box center [357, 664] width 236 height 13
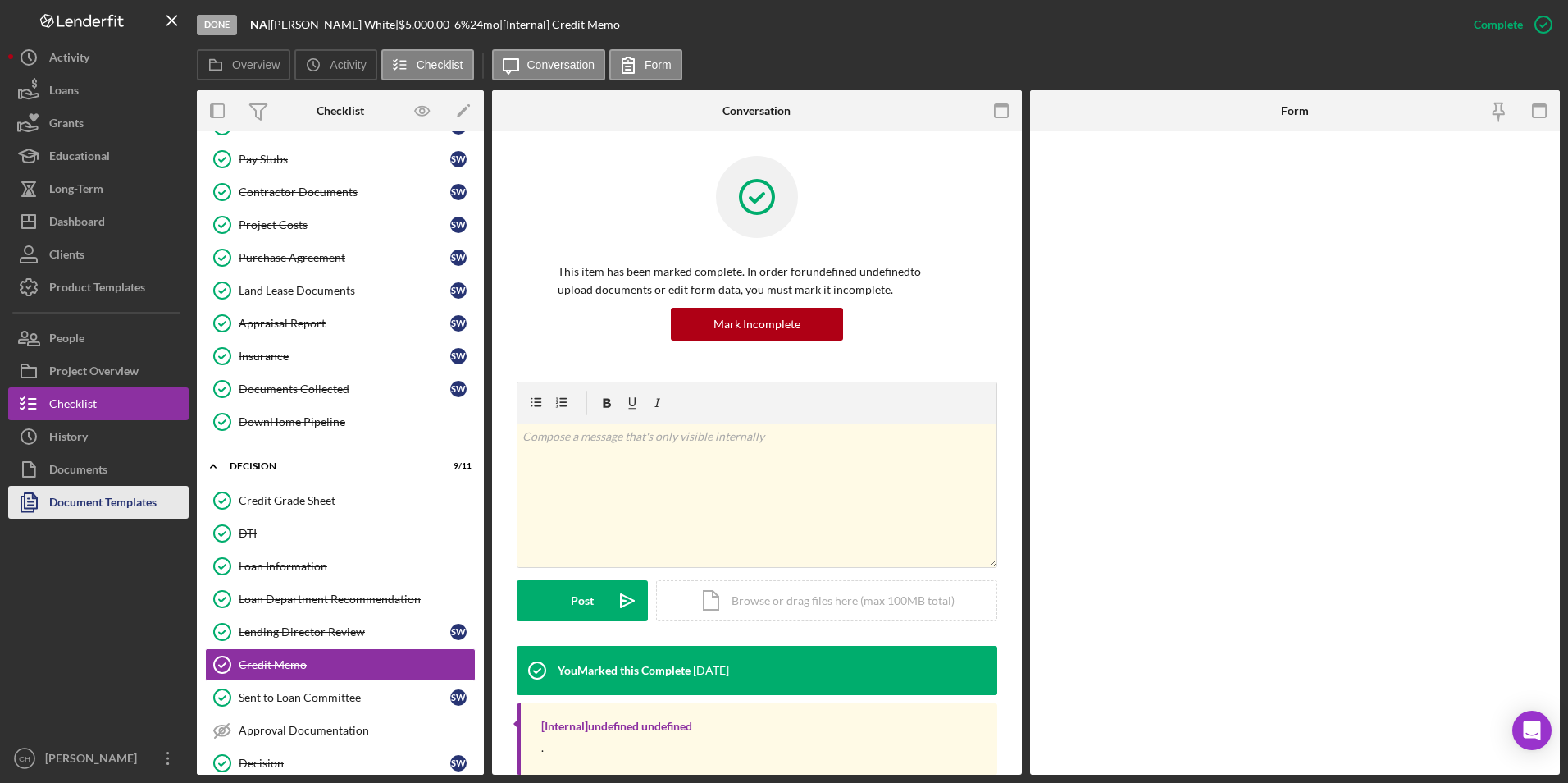
click at [90, 506] on div "Document Templates" at bounding box center [102, 504] width 108 height 37
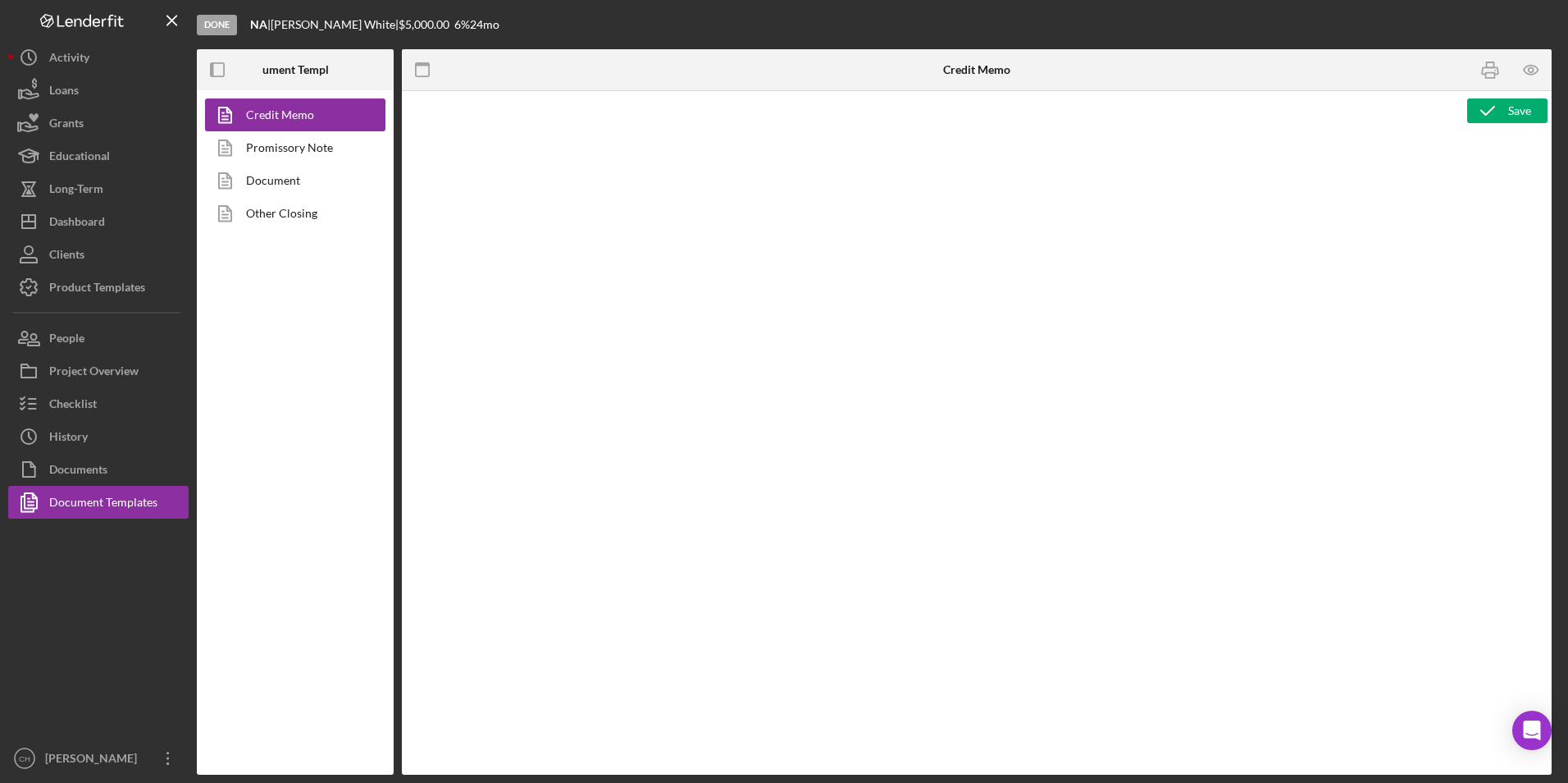
type textarea "<p style="text-align: center;"><span style="font-size: 18pt;"><strong>[US_STATE…"
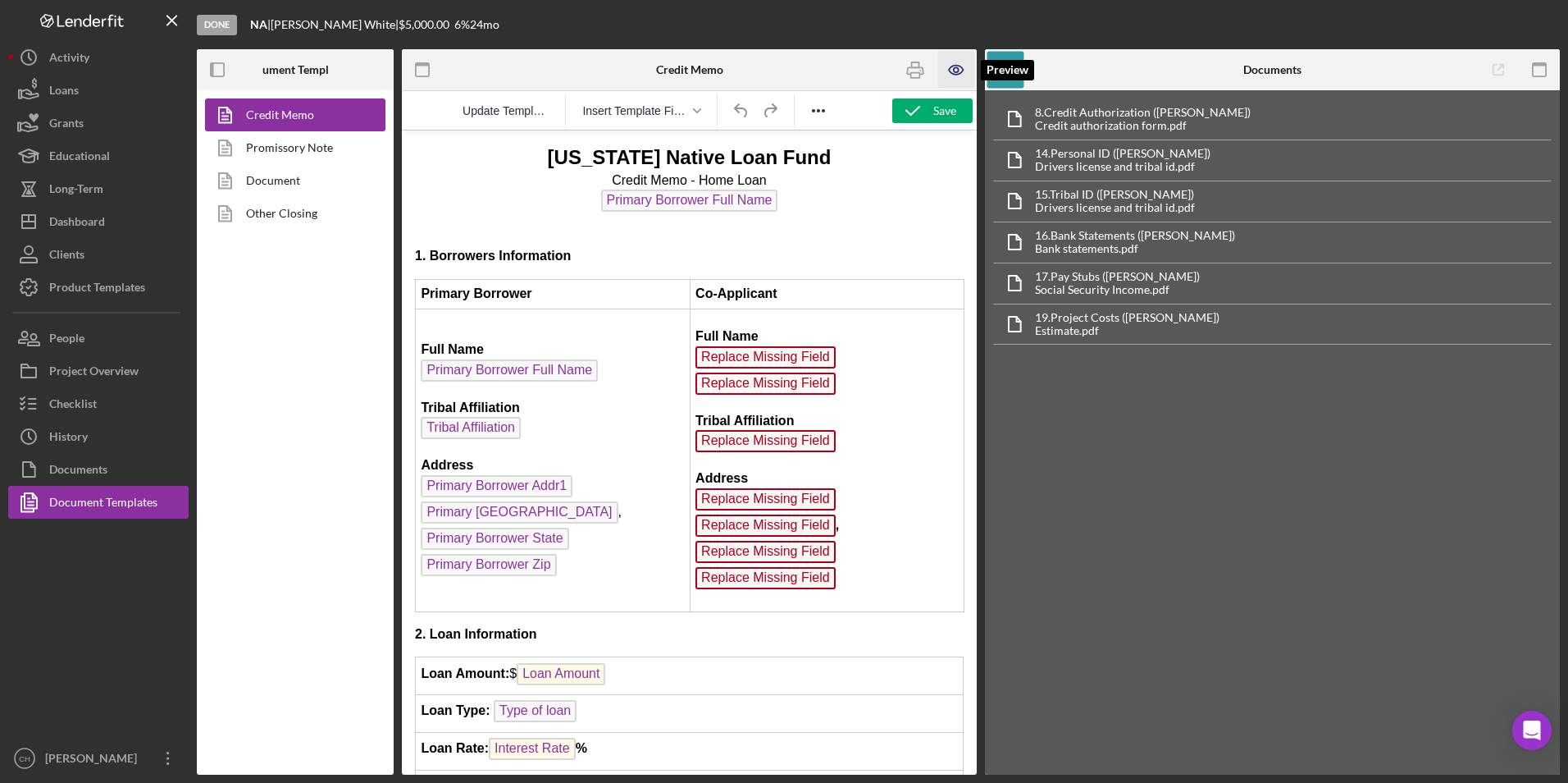
click at [953, 67] on icon "button" at bounding box center [957, 70] width 37 height 37
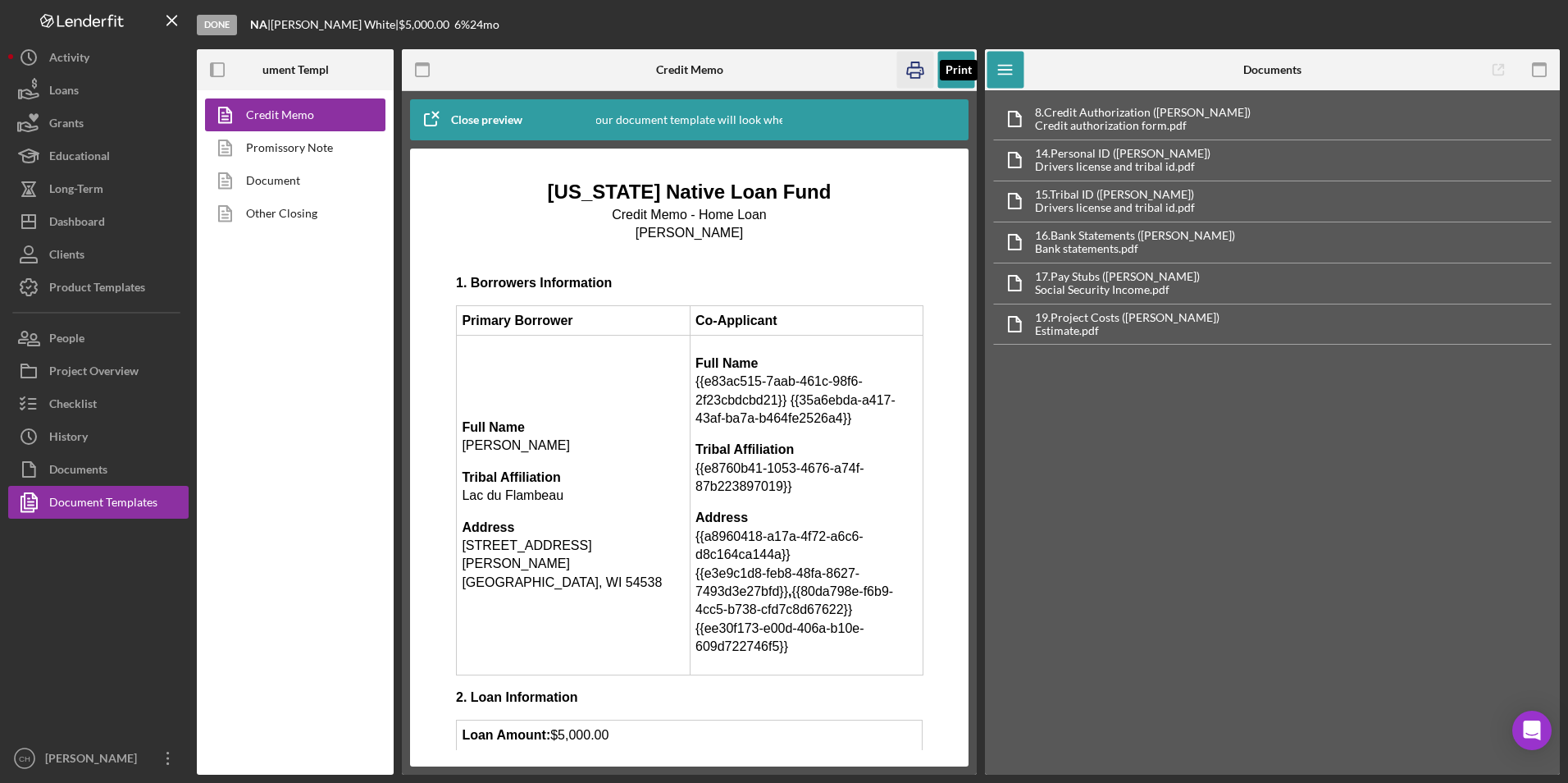
click at [907, 73] on icon "button" at bounding box center [915, 71] width 17 height 7
click at [87, 400] on div "Checklist" at bounding box center [73, 406] width 47 height 37
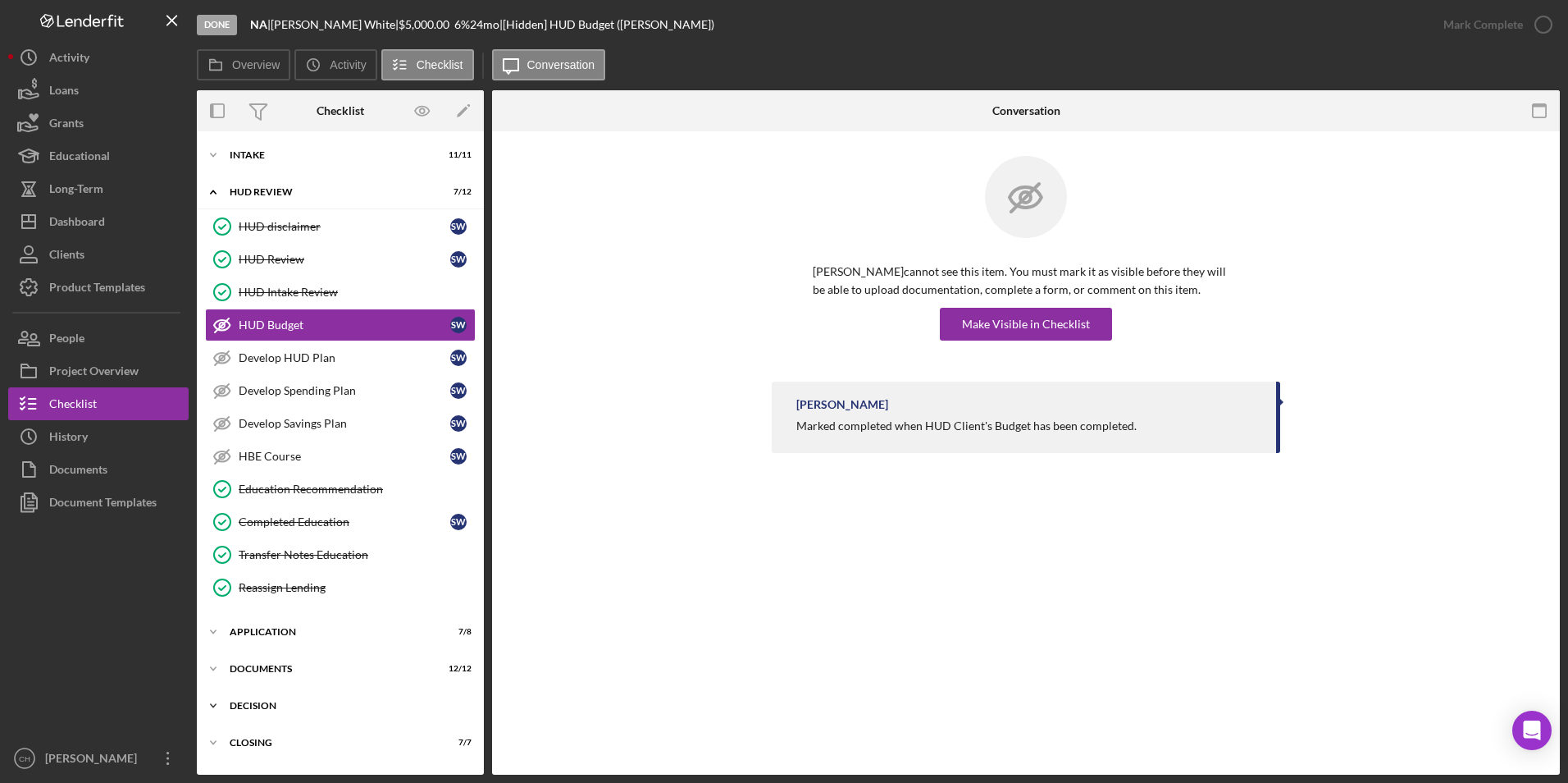
click at [251, 703] on div "Decision" at bounding box center [346, 705] width 233 height 10
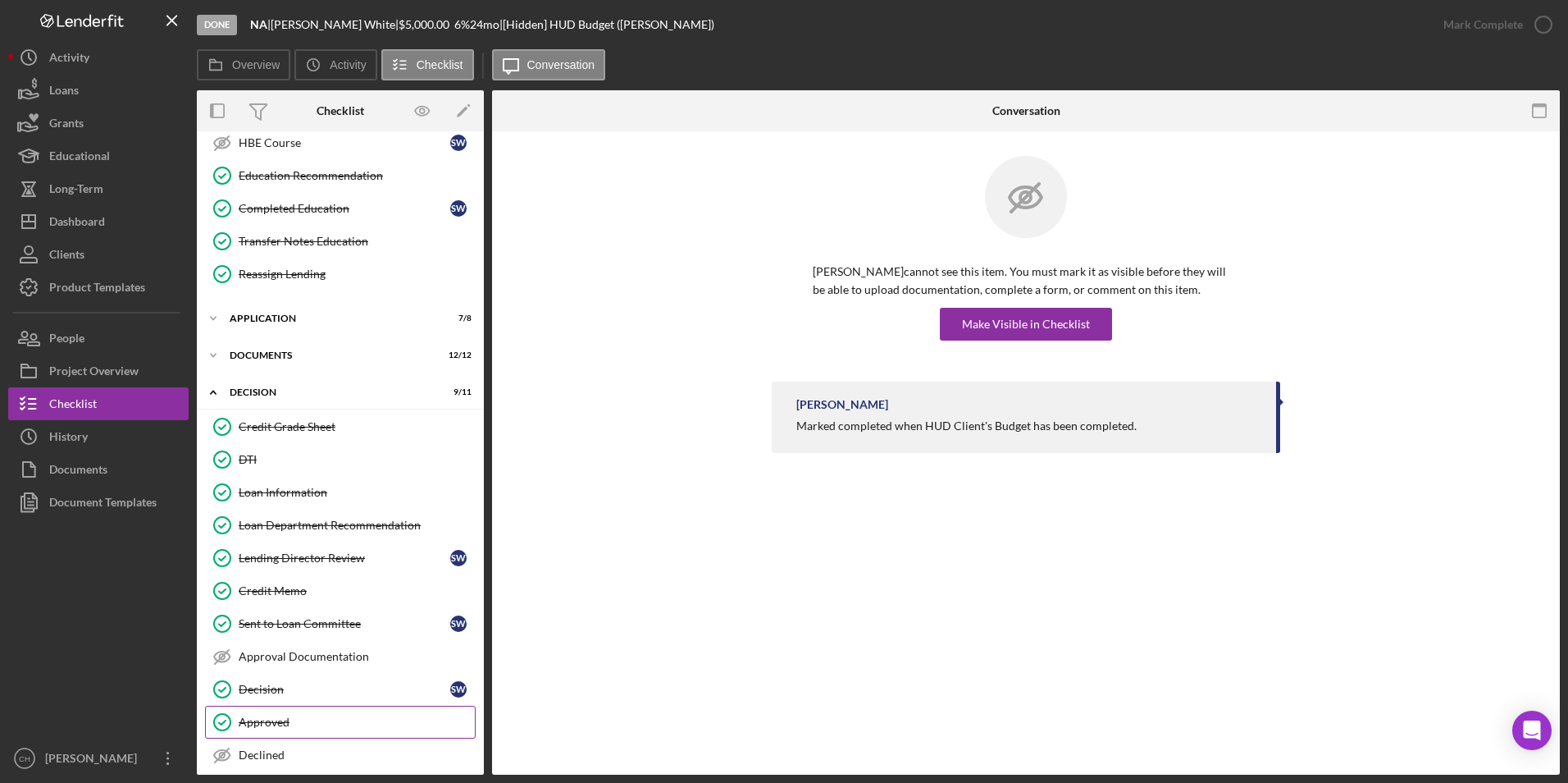
scroll to position [363, 0]
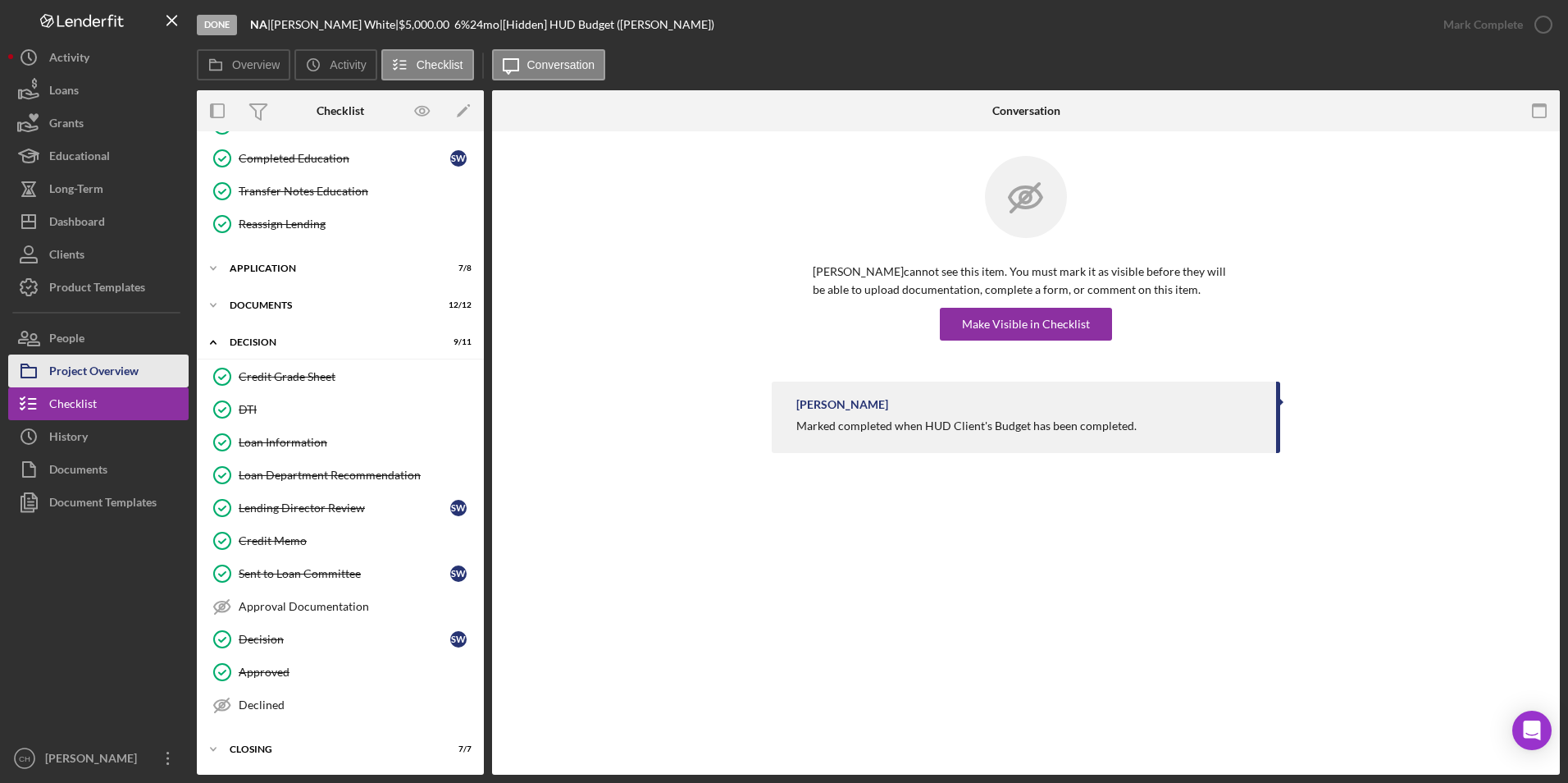
click at [109, 370] on div "Project Overview" at bounding box center [94, 373] width 89 height 37
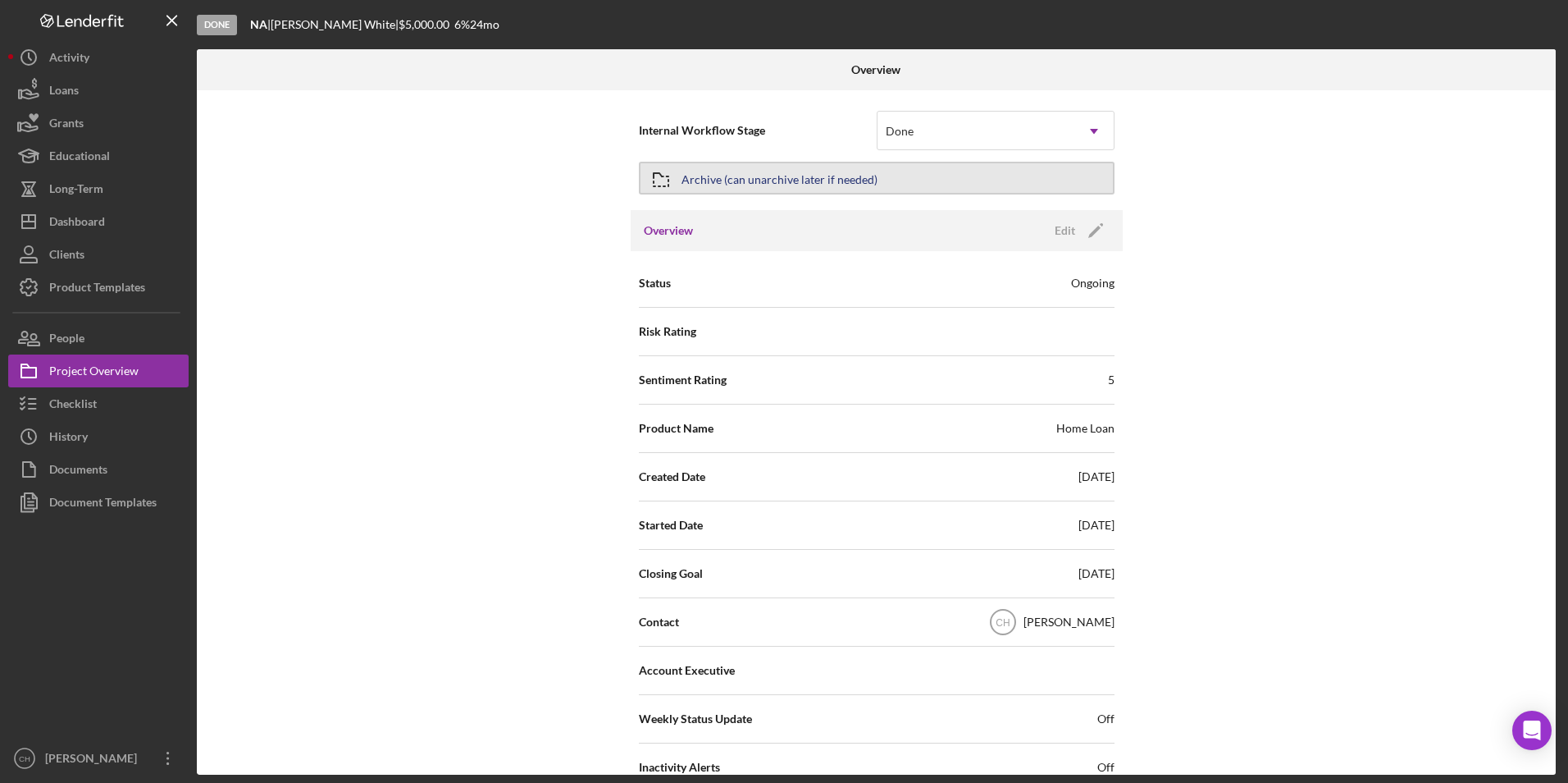
click at [784, 178] on div "Archive (can unarchive later if needed)" at bounding box center [779, 178] width 196 height 30
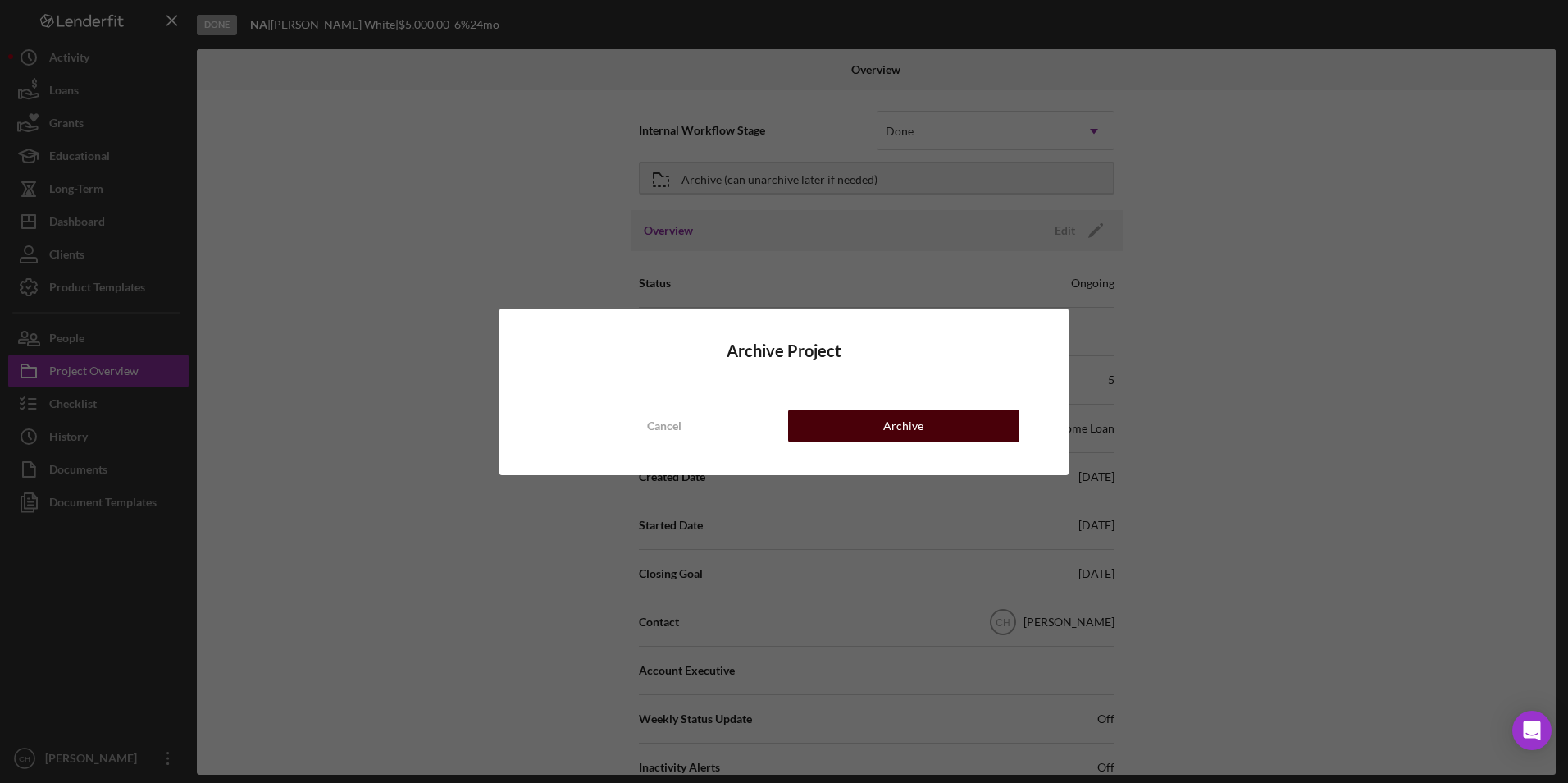
click at [873, 424] on button "Archive" at bounding box center [903, 426] width 231 height 33
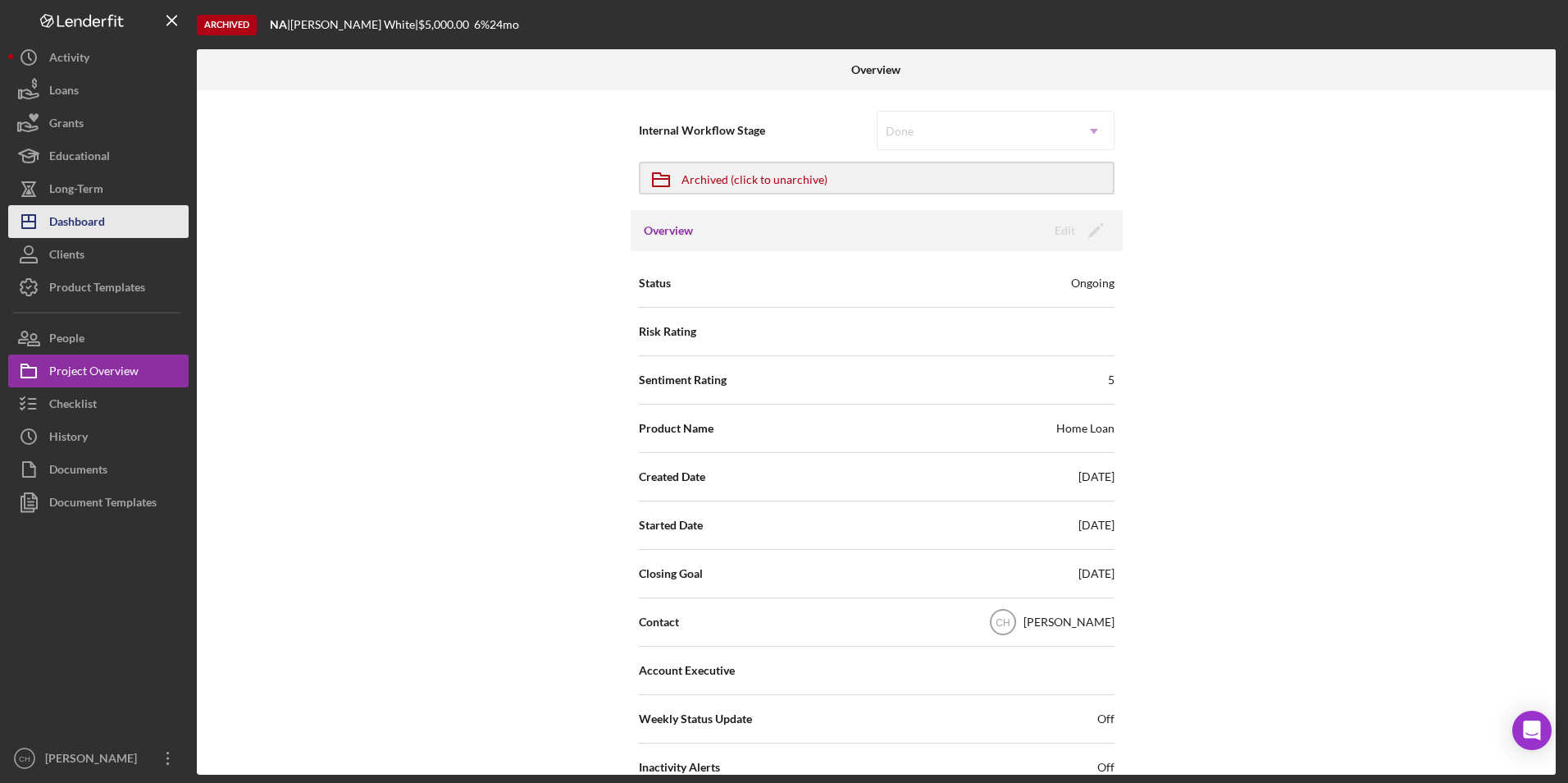
click at [82, 219] on div "Dashboard" at bounding box center [77, 223] width 56 height 37
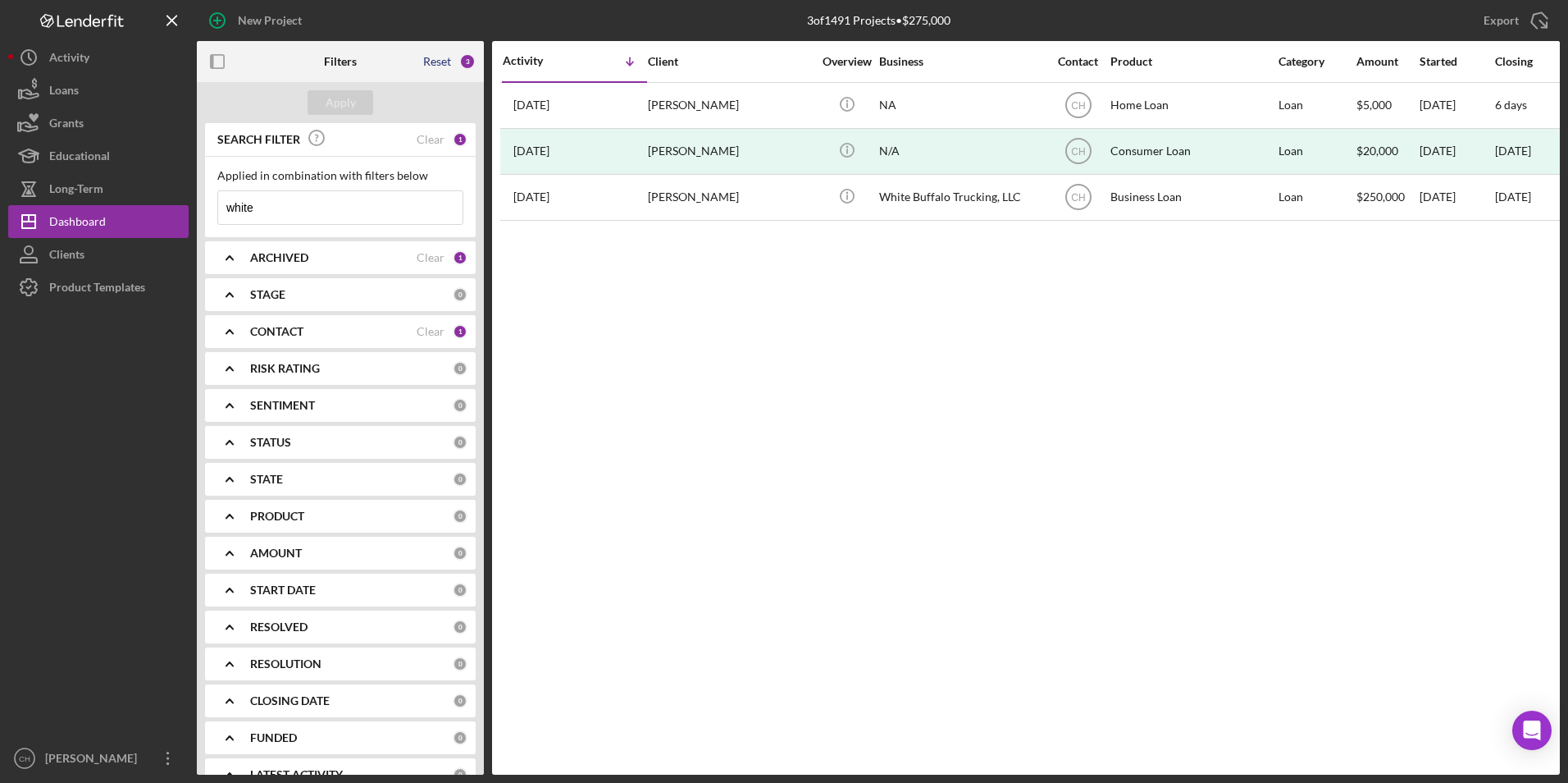
click at [440, 62] on div "Reset" at bounding box center [437, 61] width 28 height 13
click at [369, 98] on button "Apply" at bounding box center [340, 102] width 66 height 24
